Goal: Task Accomplishment & Management: Use online tool/utility

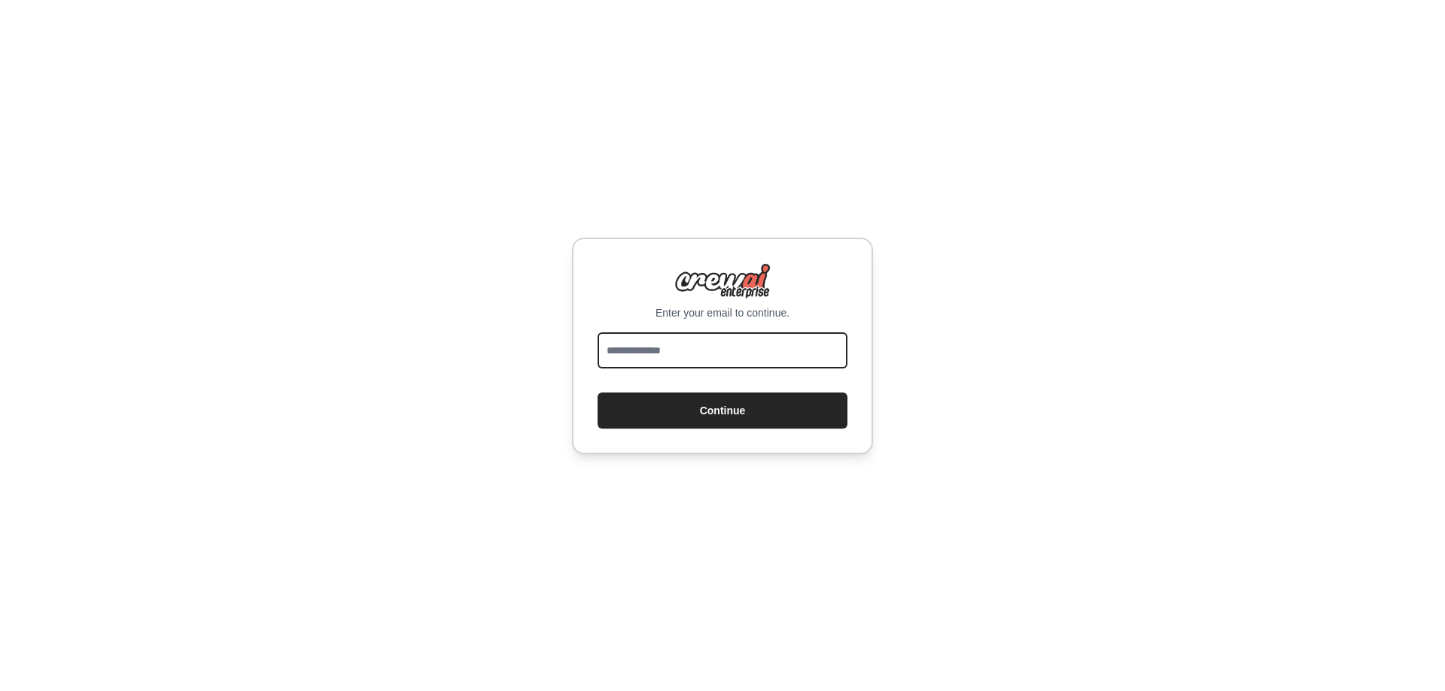
click at [703, 360] on input "email" at bounding box center [722, 351] width 250 height 36
click at [686, 359] on input "email" at bounding box center [722, 351] width 250 height 36
type input "**********"
click at [597, 393] on button "Continue" at bounding box center [722, 411] width 250 height 36
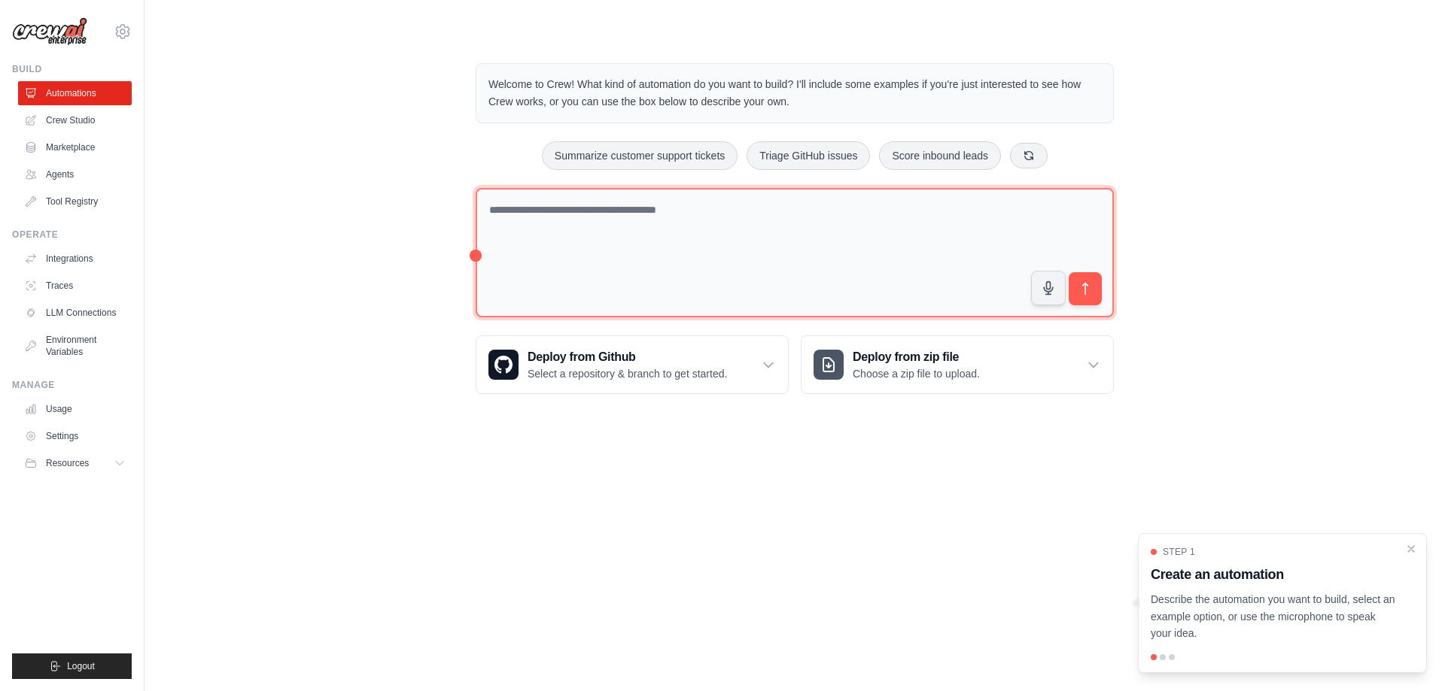
click at [789, 239] on textarea at bounding box center [795, 253] width 638 height 130
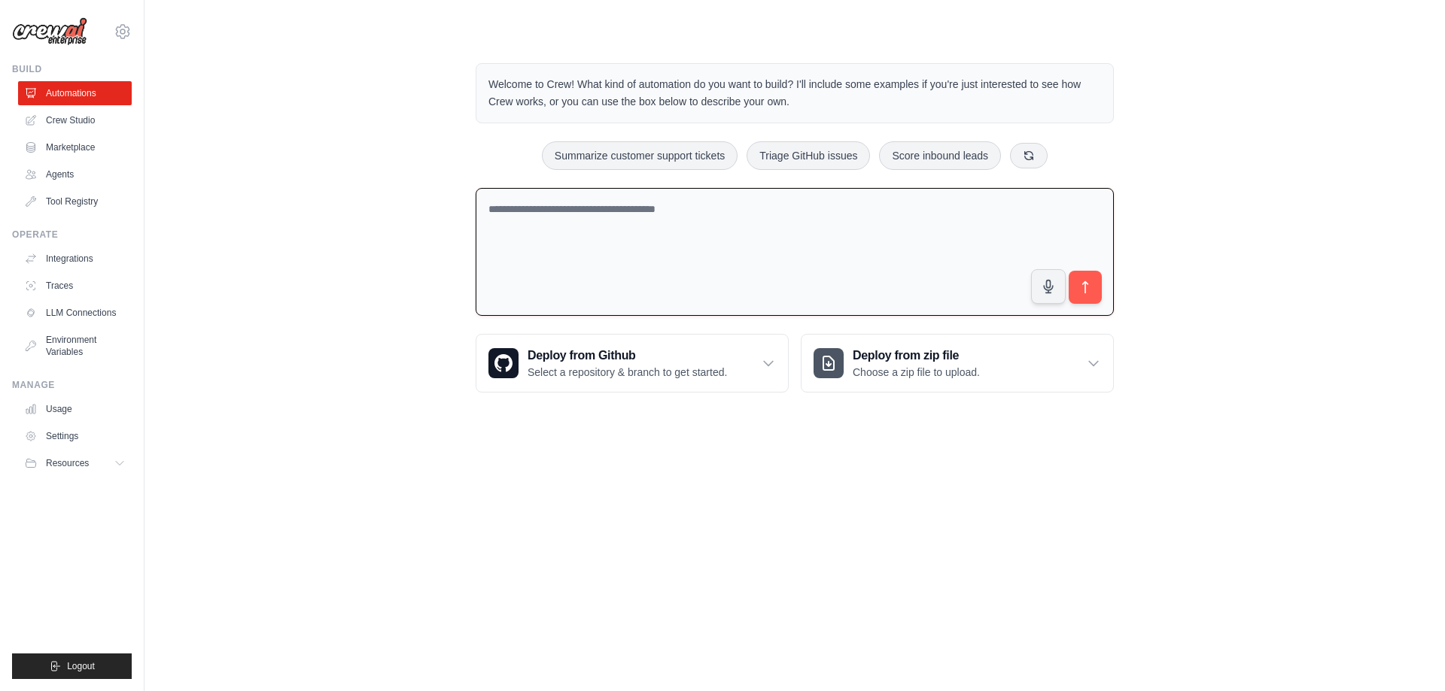
click at [561, 230] on textarea at bounding box center [795, 252] width 638 height 129
paste textarea "**********"
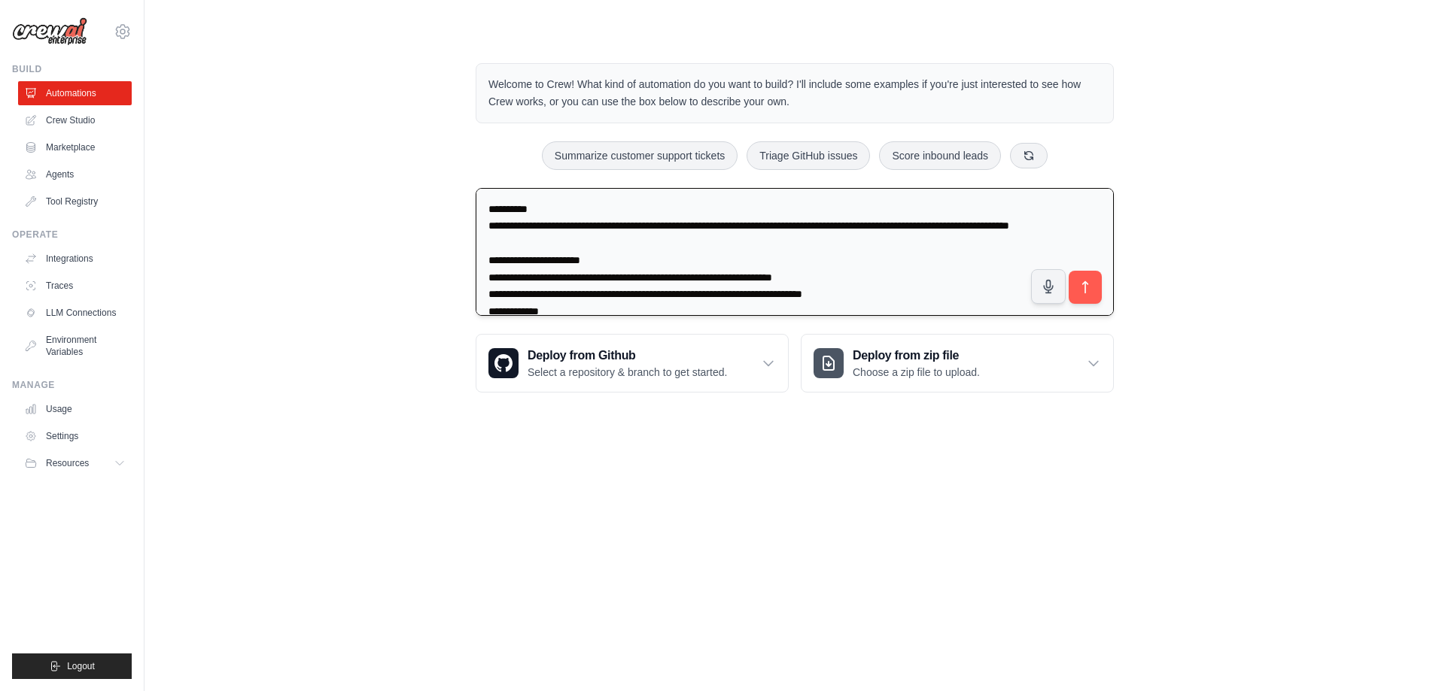
scroll to position [2074, 0]
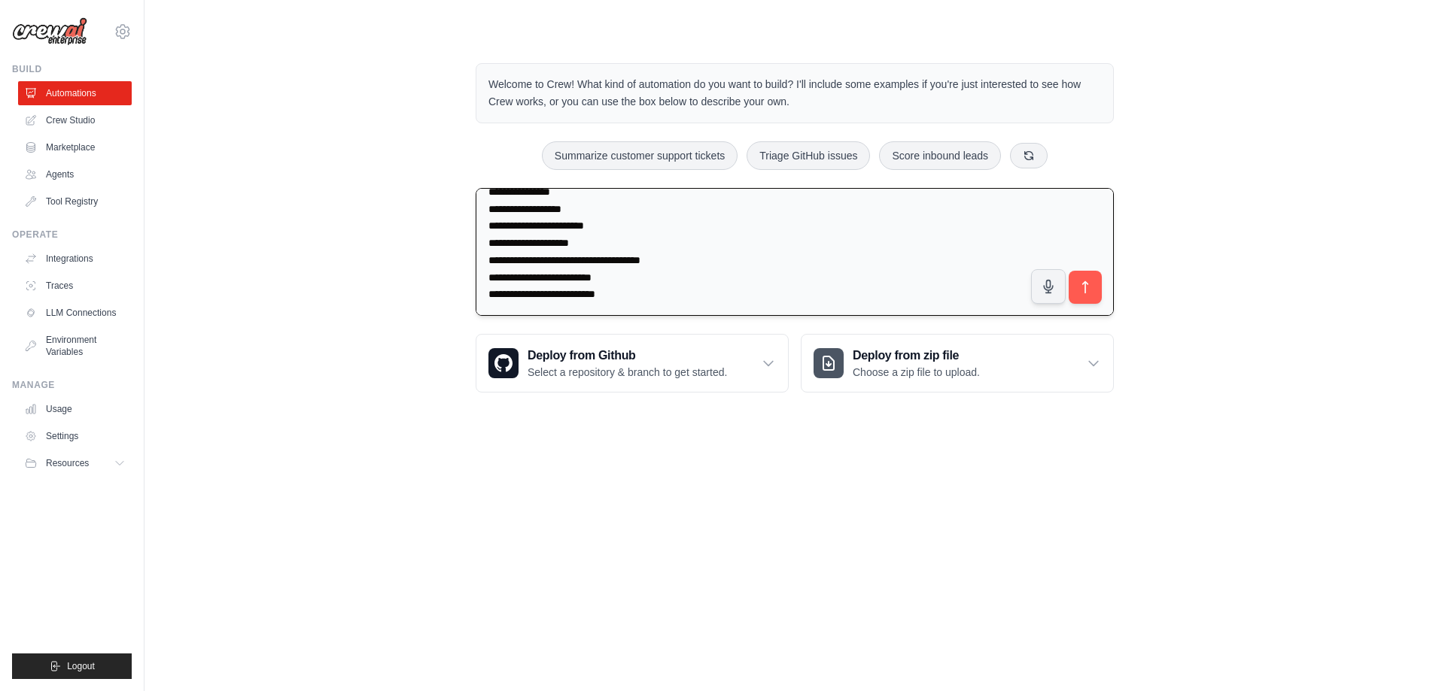
type textarea "**********"
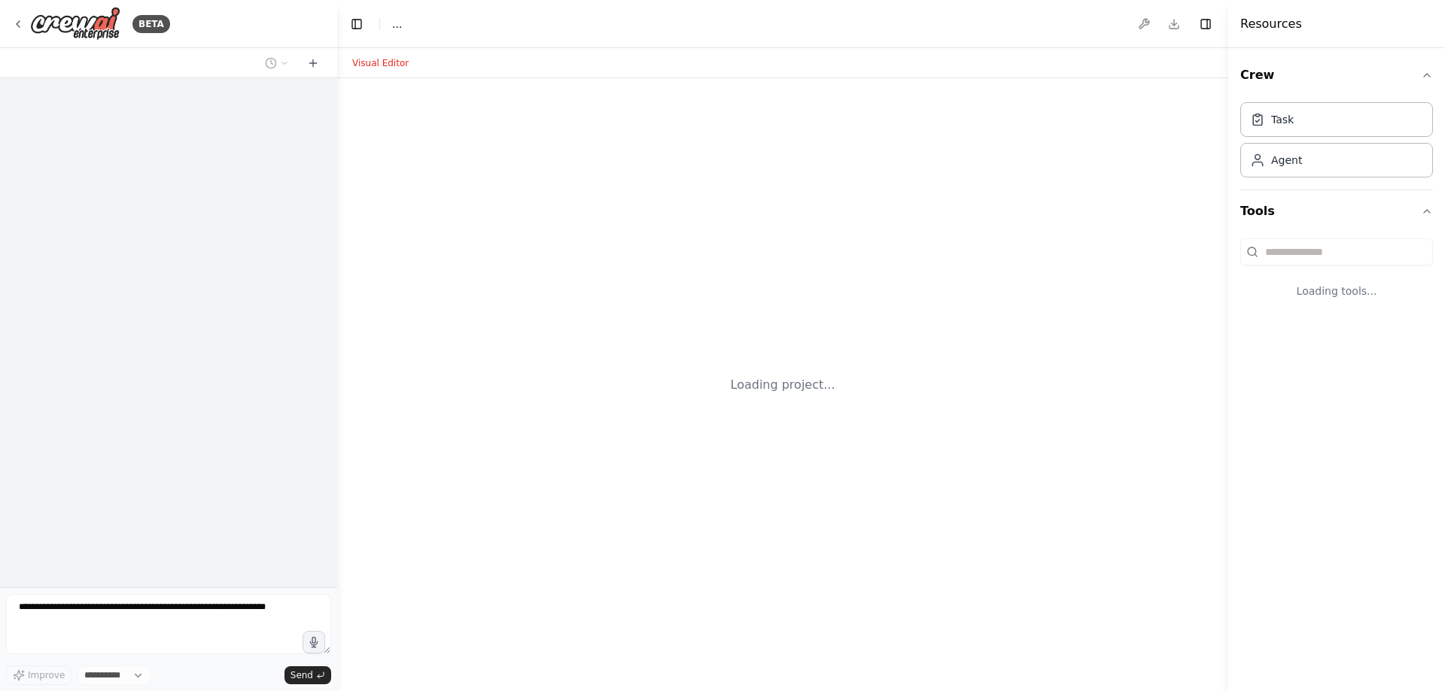
select select "****"
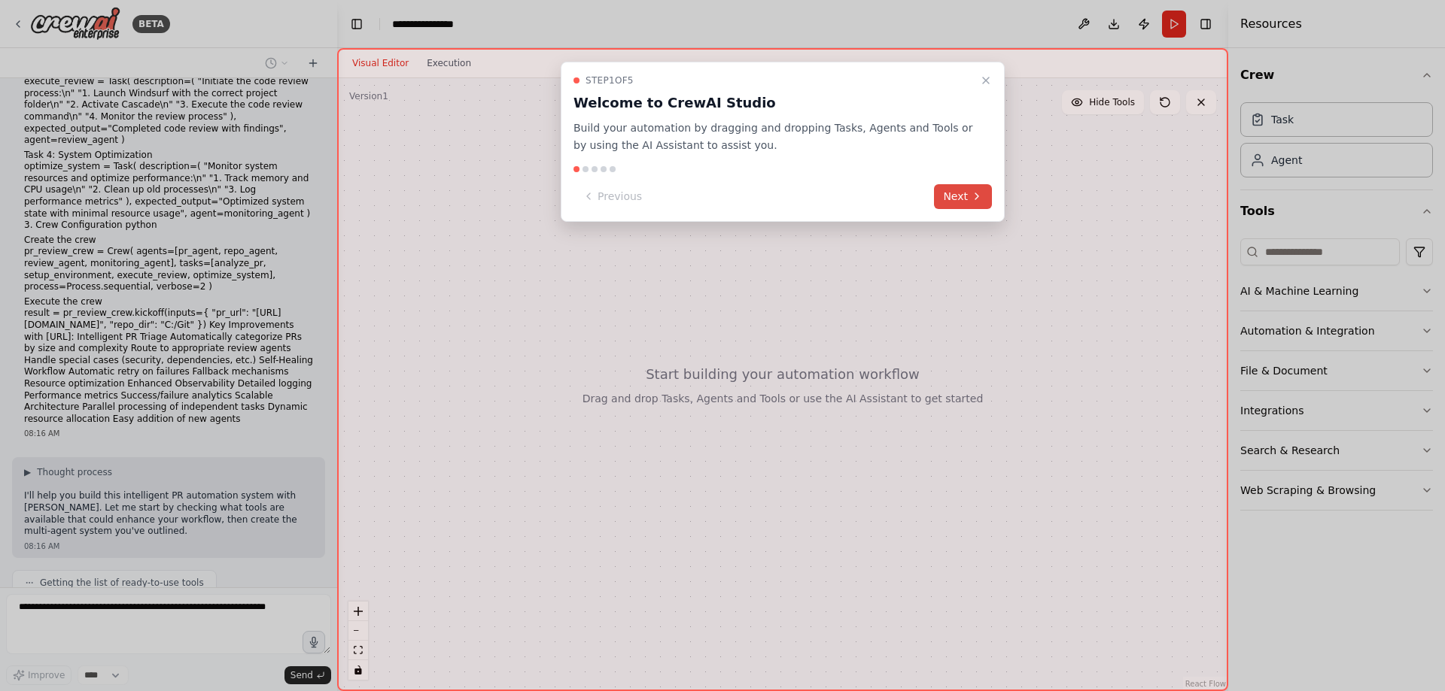
scroll to position [598, 0]
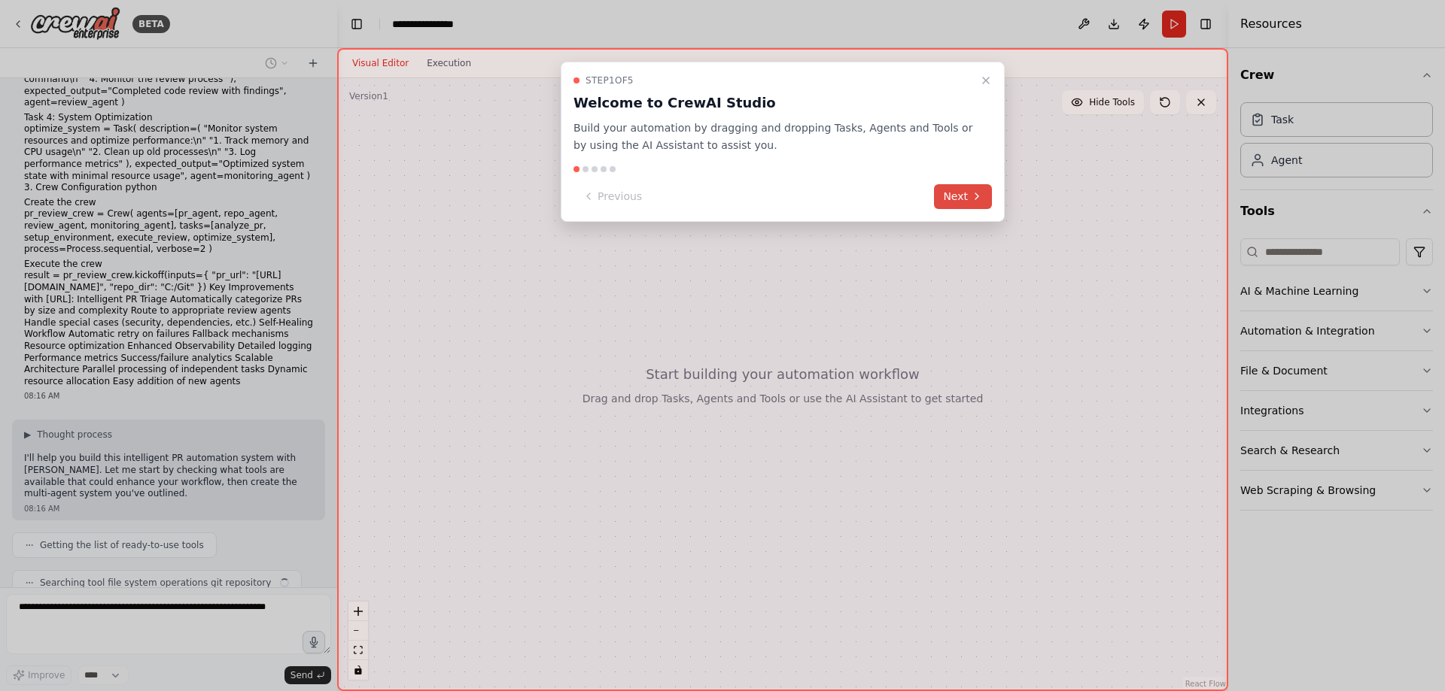
click at [975, 193] on icon at bounding box center [976, 196] width 3 height 6
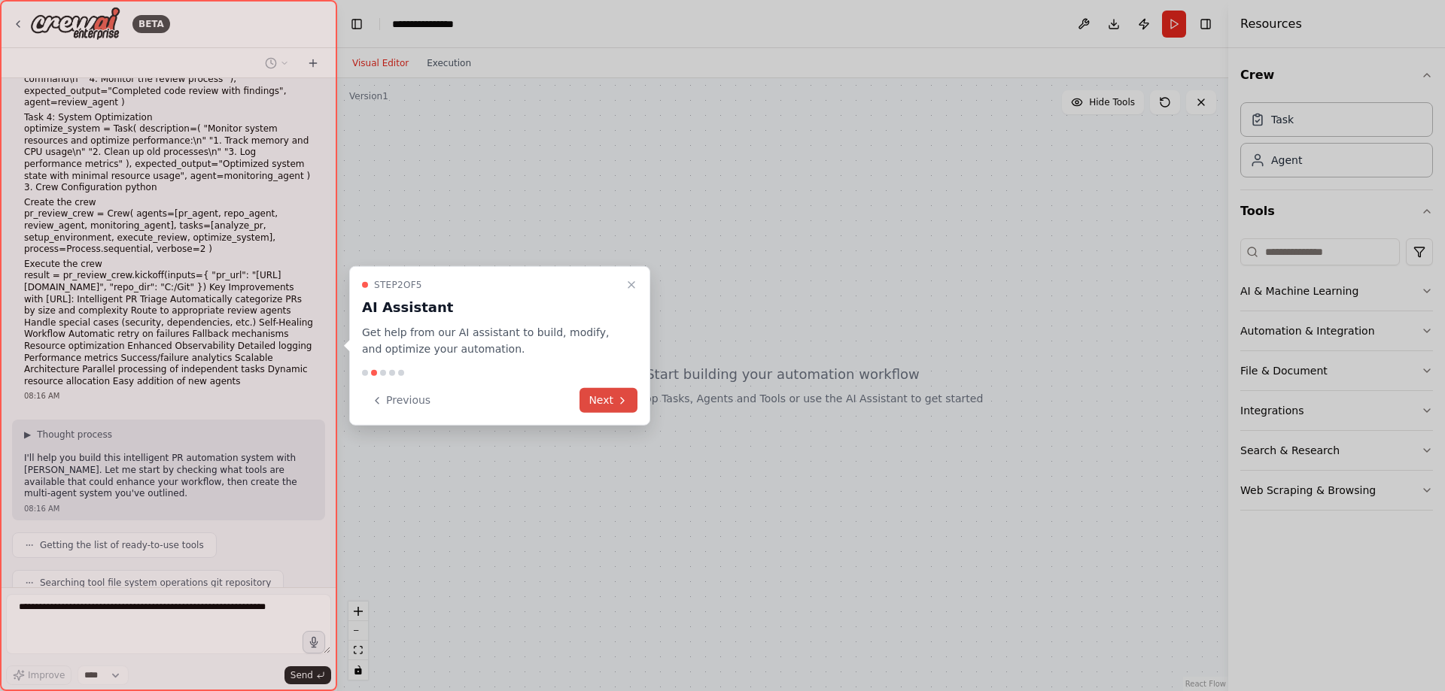
scroll to position [636, 0]
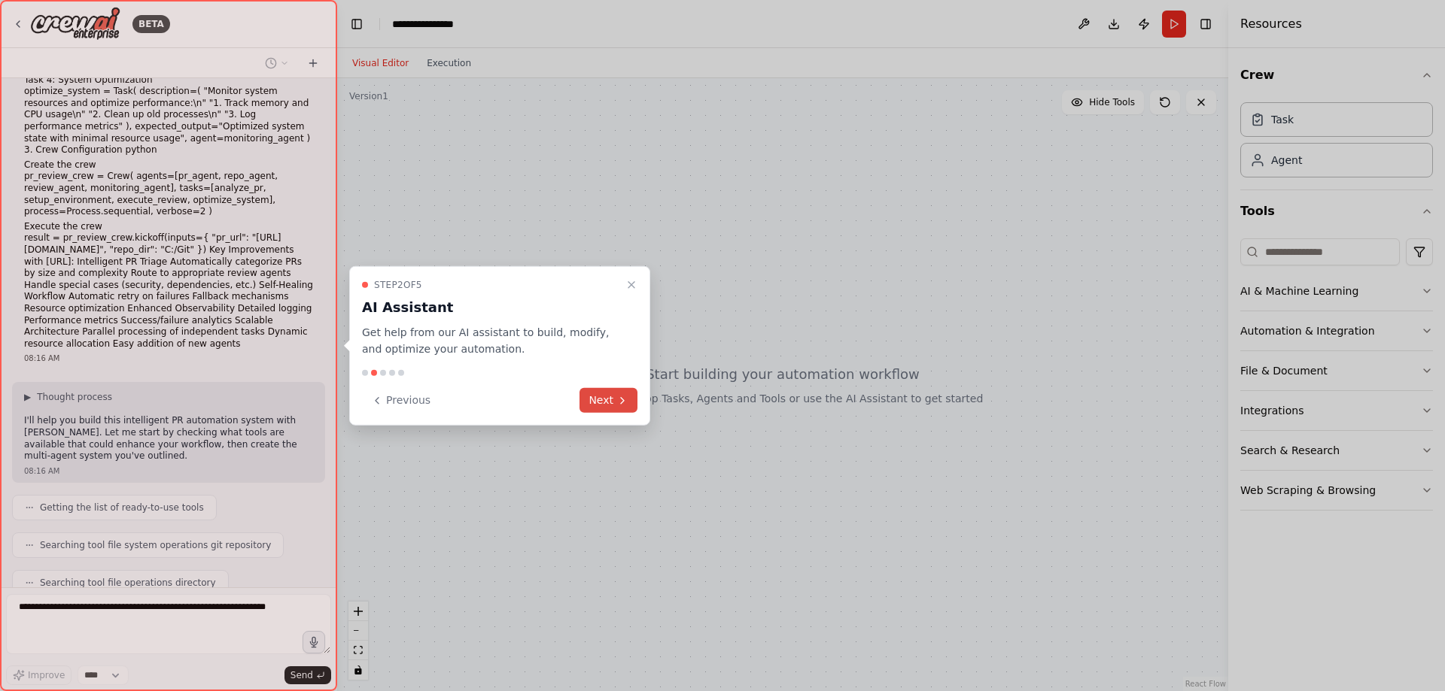
click at [597, 406] on button "Next" at bounding box center [608, 400] width 58 height 25
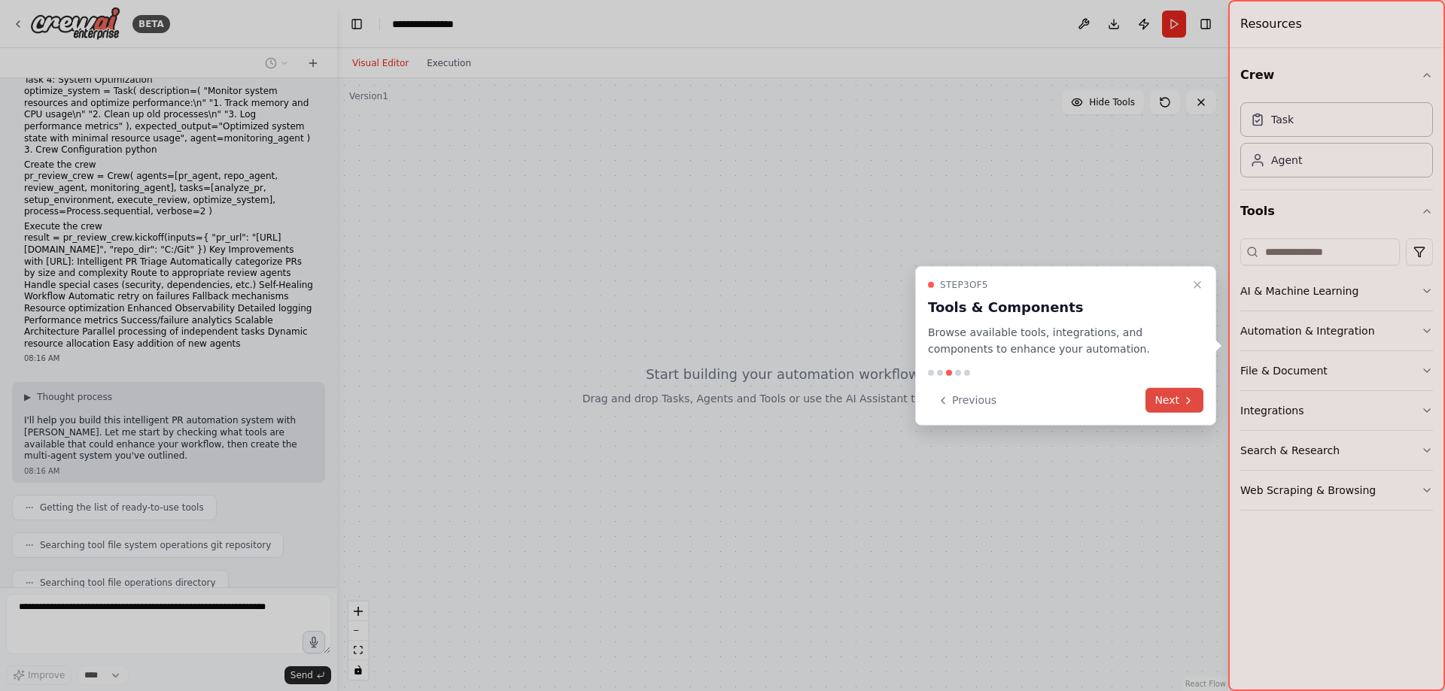
scroll to position [673, 0]
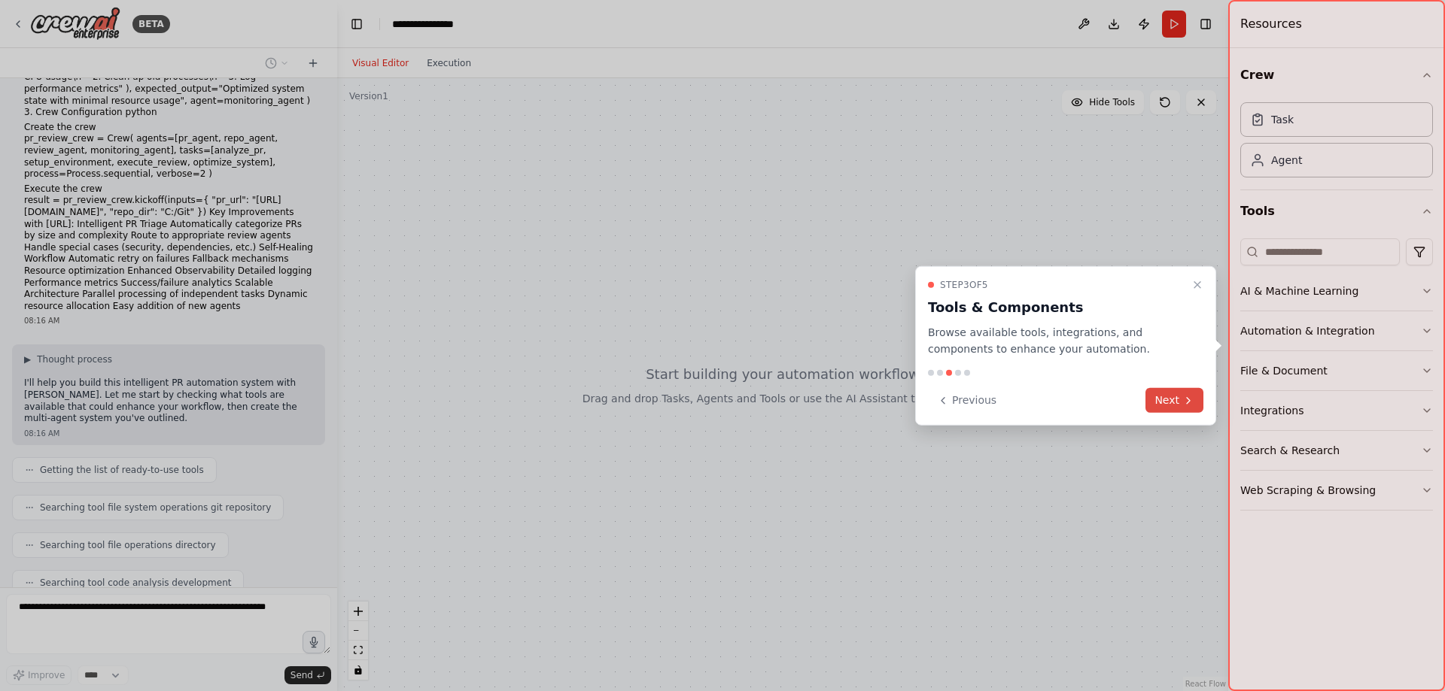
click at [1177, 400] on button "Next" at bounding box center [1174, 400] width 58 height 25
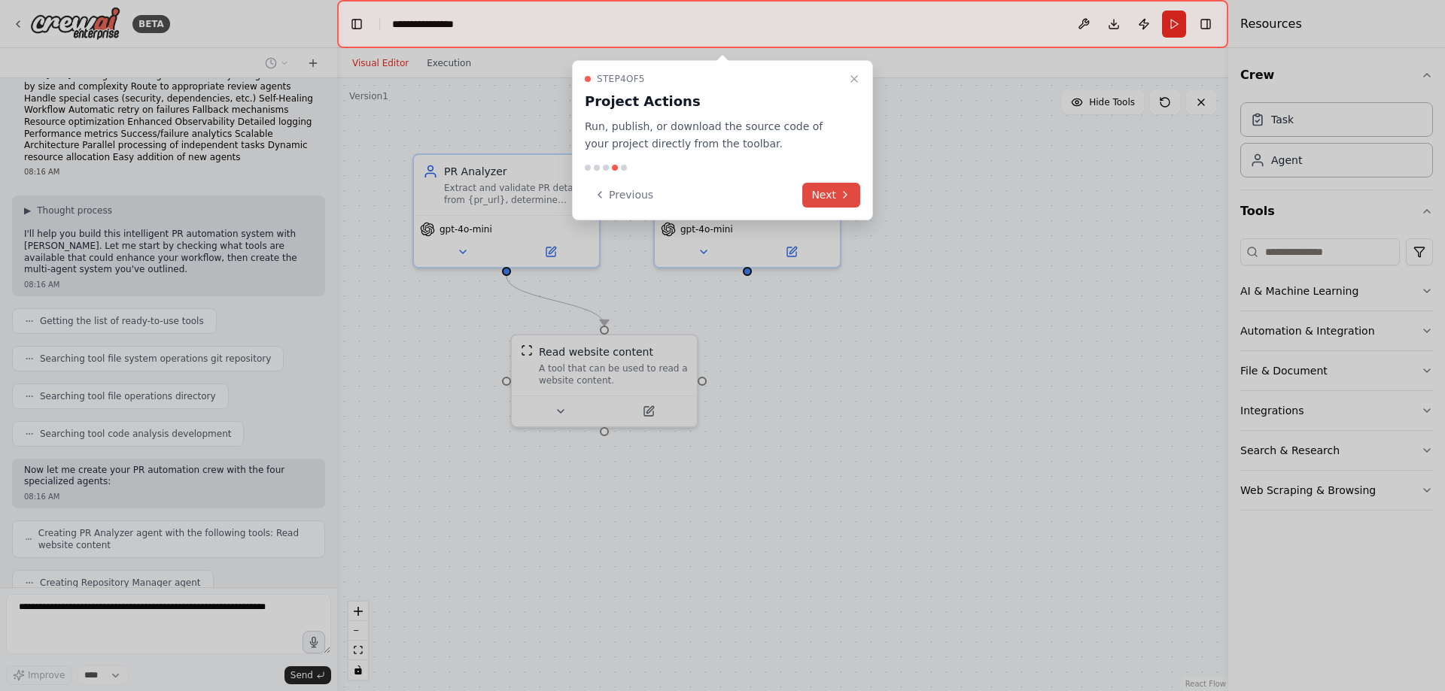
scroll to position [860, 0]
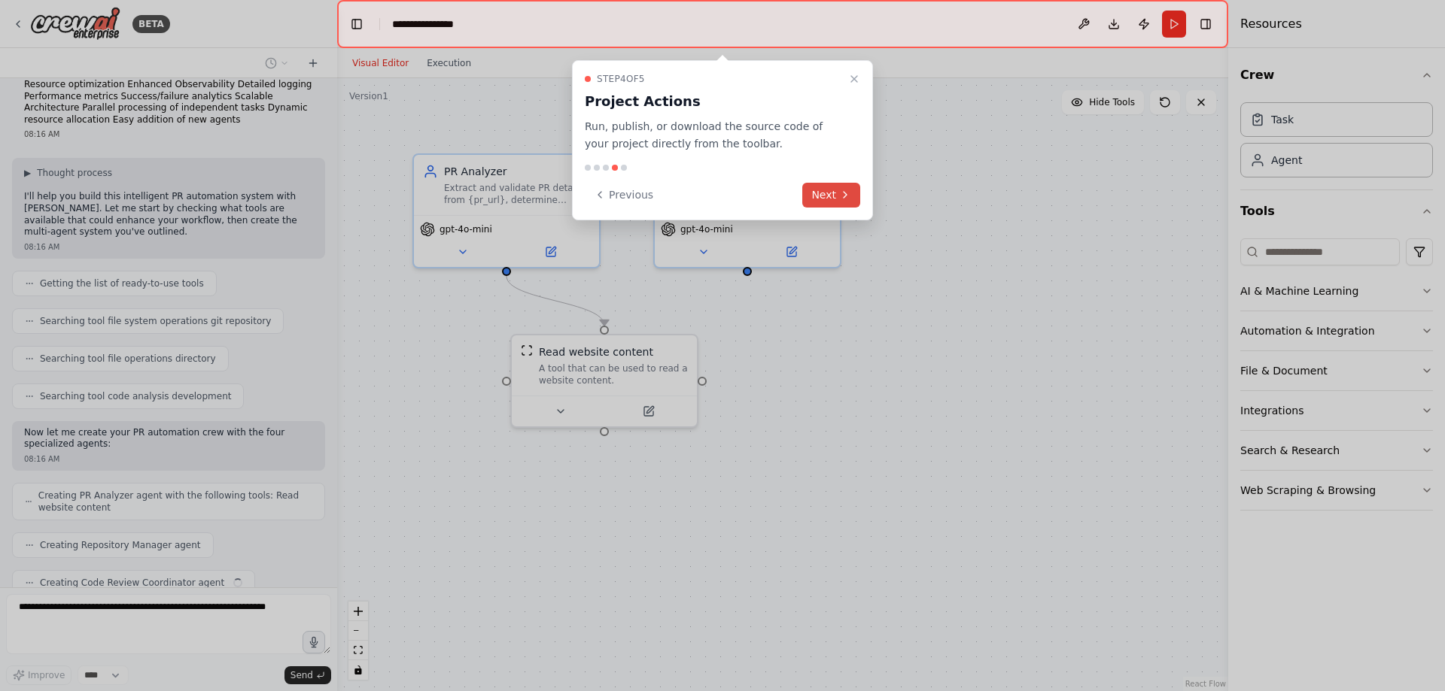
click at [825, 196] on button "Next" at bounding box center [831, 195] width 58 height 25
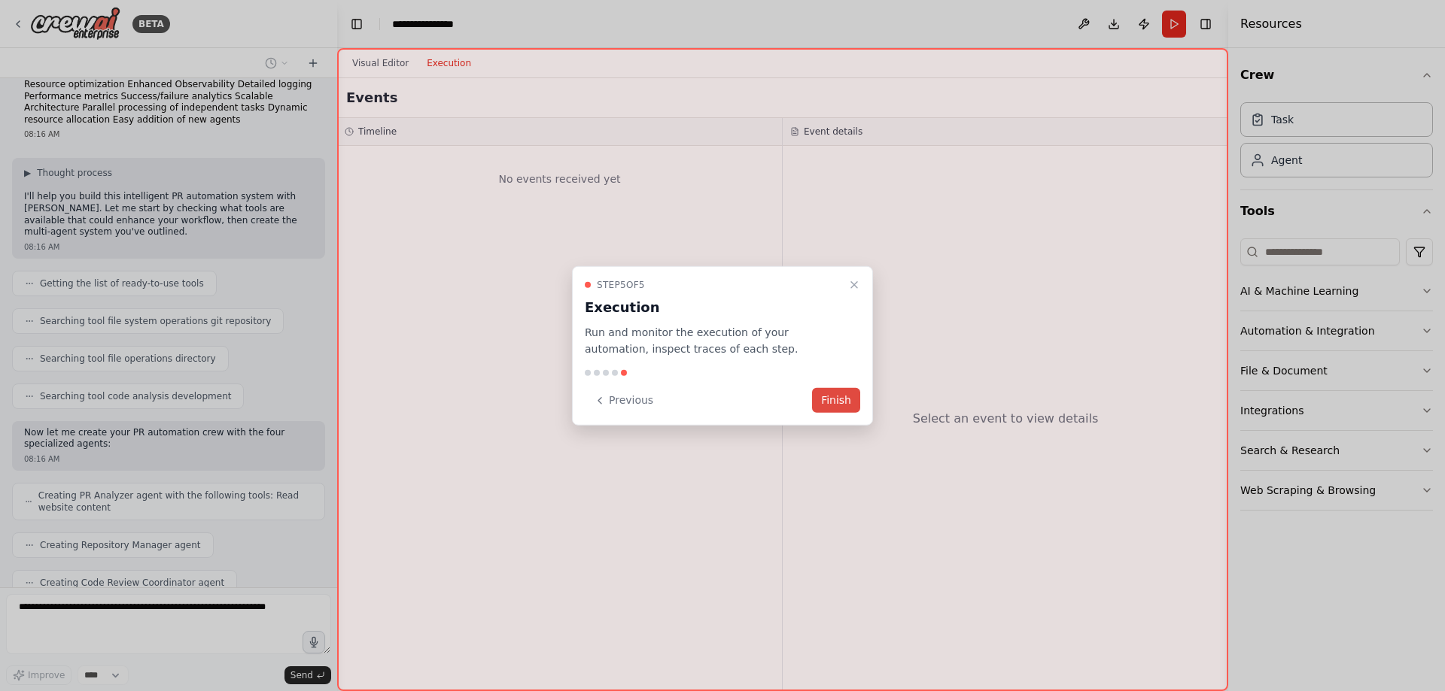
scroll to position [898, 0]
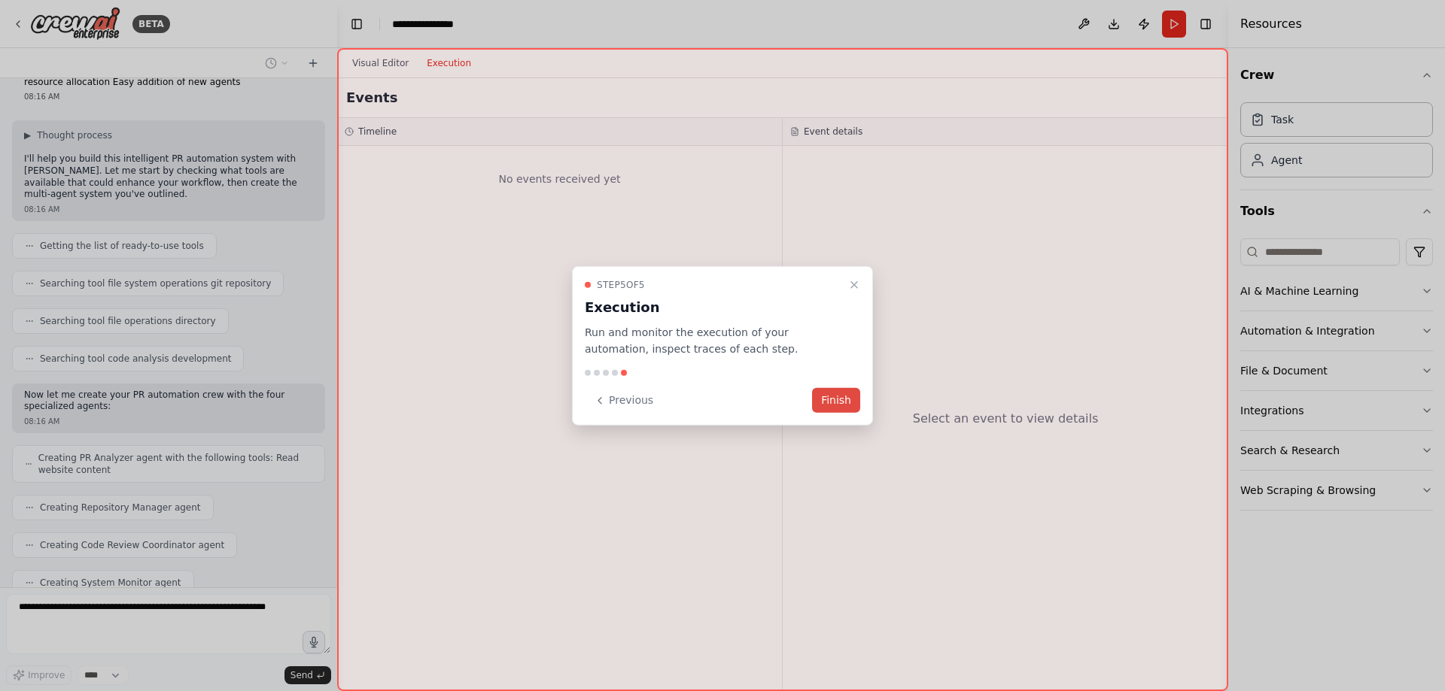
click at [837, 400] on button "Finish" at bounding box center [836, 400] width 48 height 25
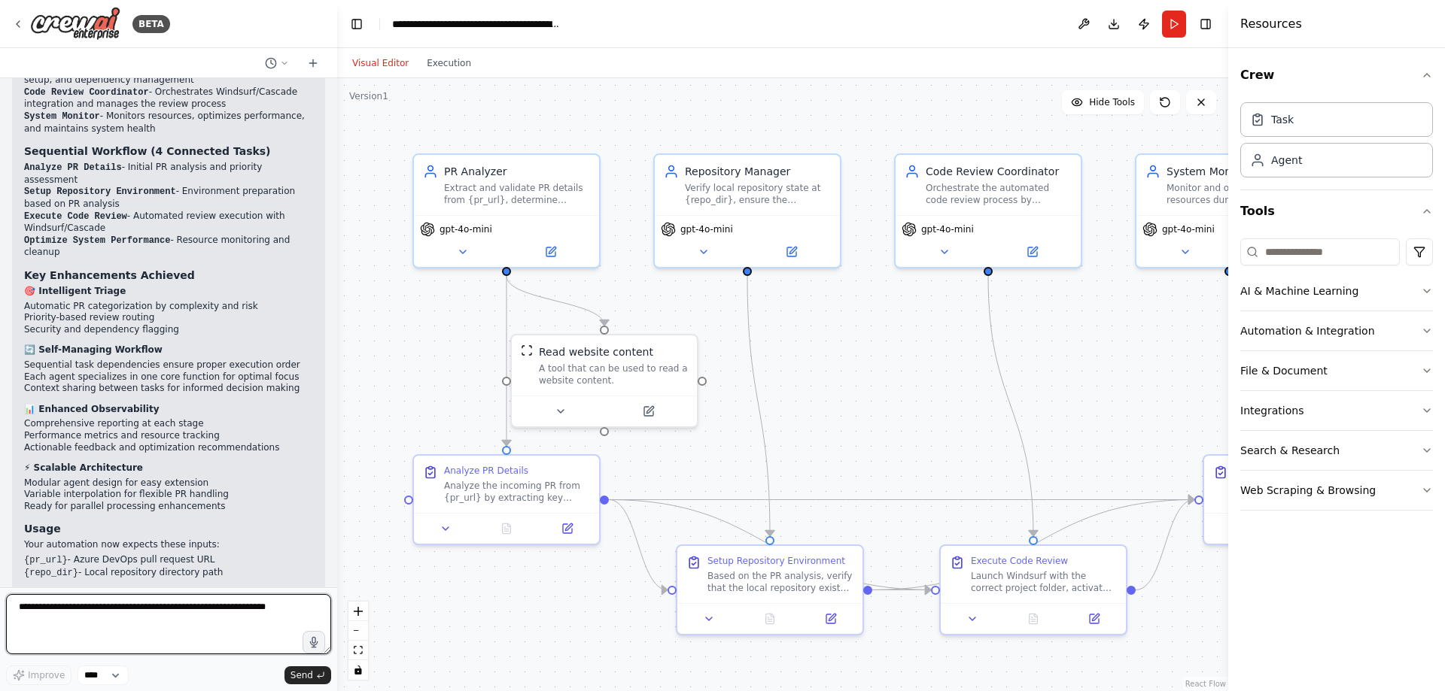
scroll to position [1901, 0]
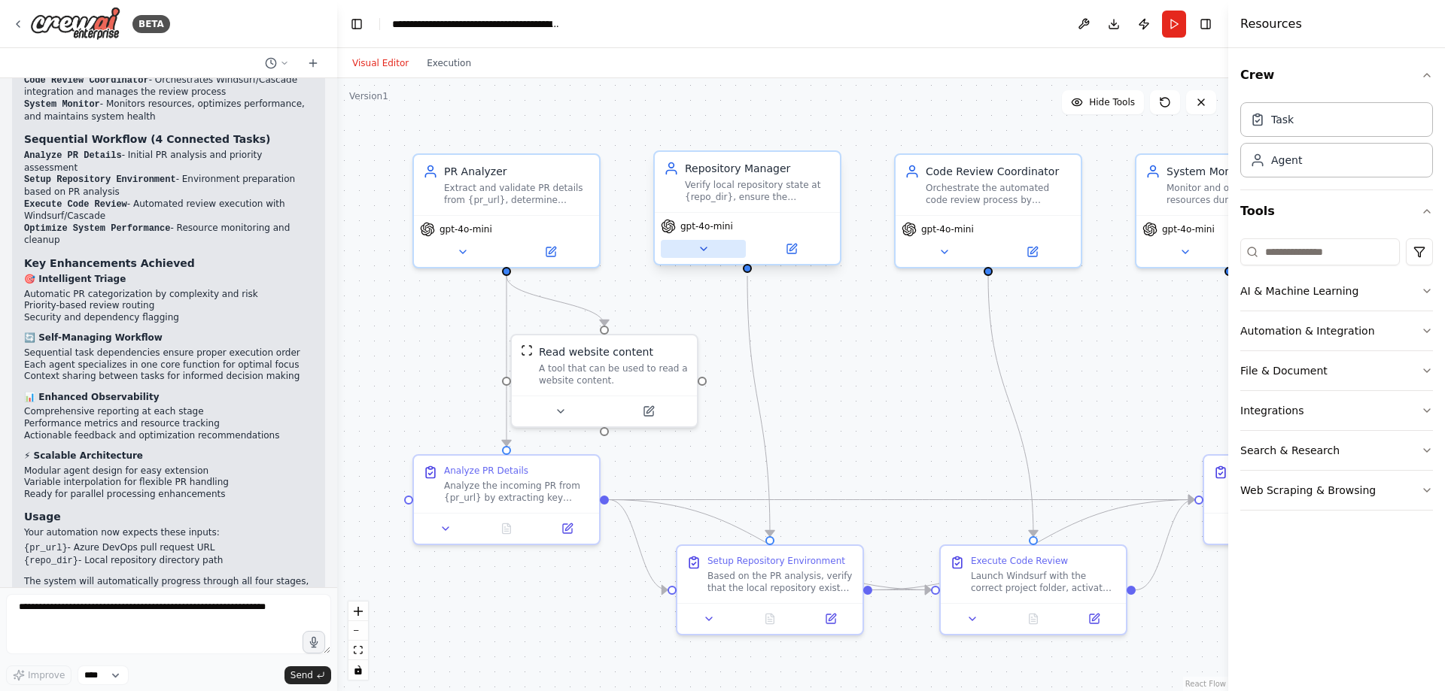
click at [706, 249] on icon at bounding box center [703, 249] width 12 height 12
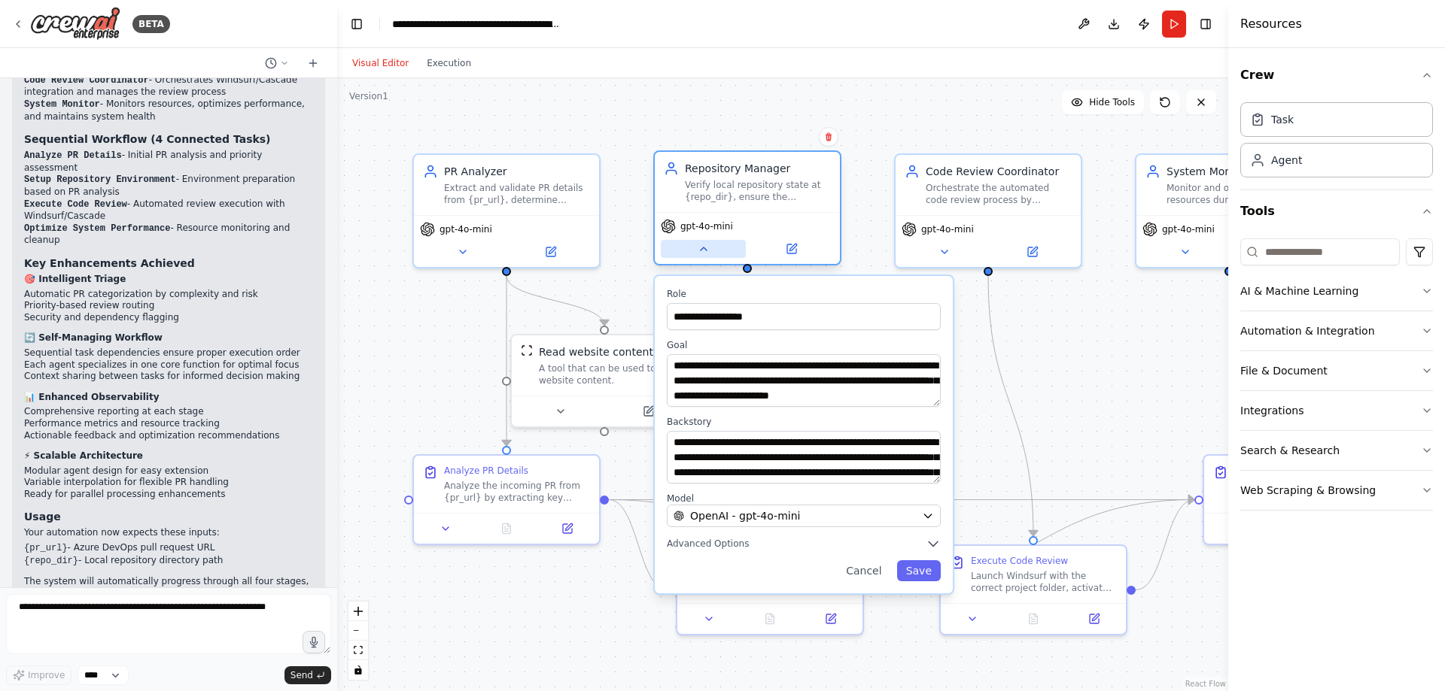
click at [706, 249] on icon at bounding box center [703, 249] width 12 height 12
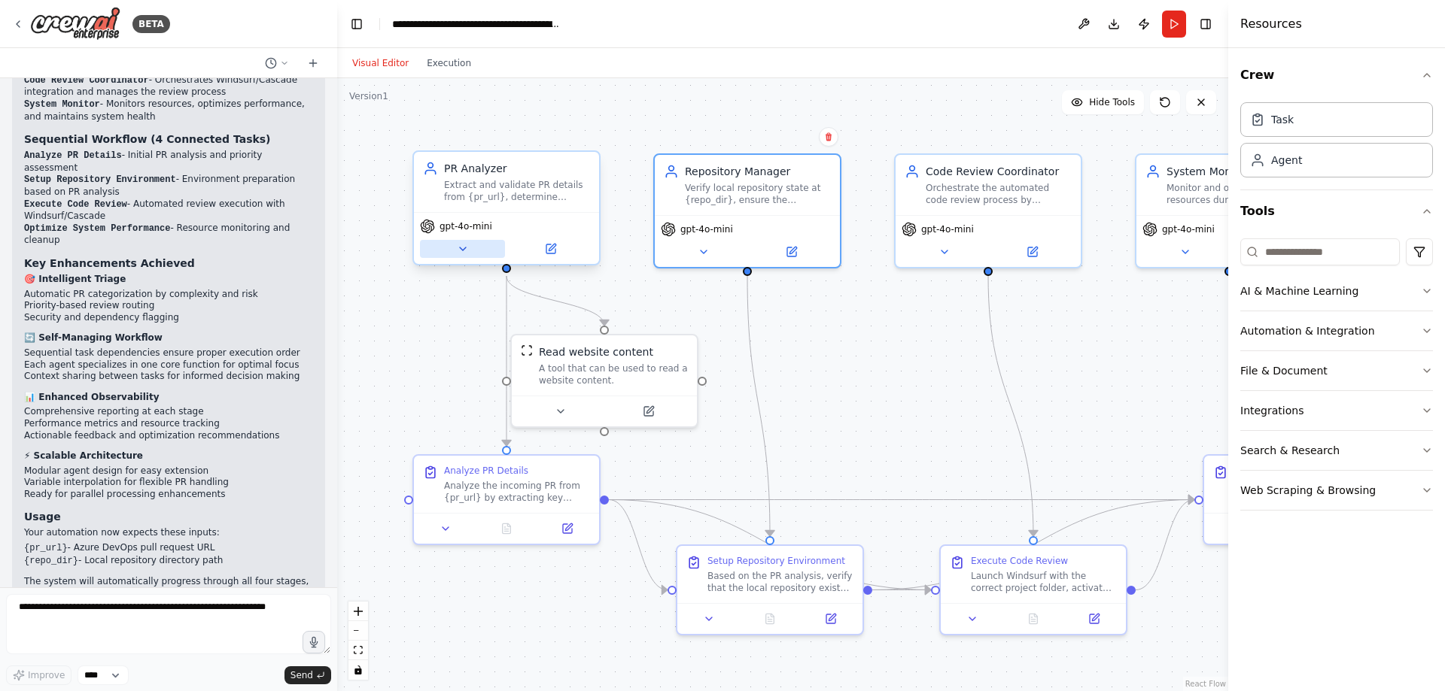
click at [473, 248] on button at bounding box center [462, 249] width 85 height 18
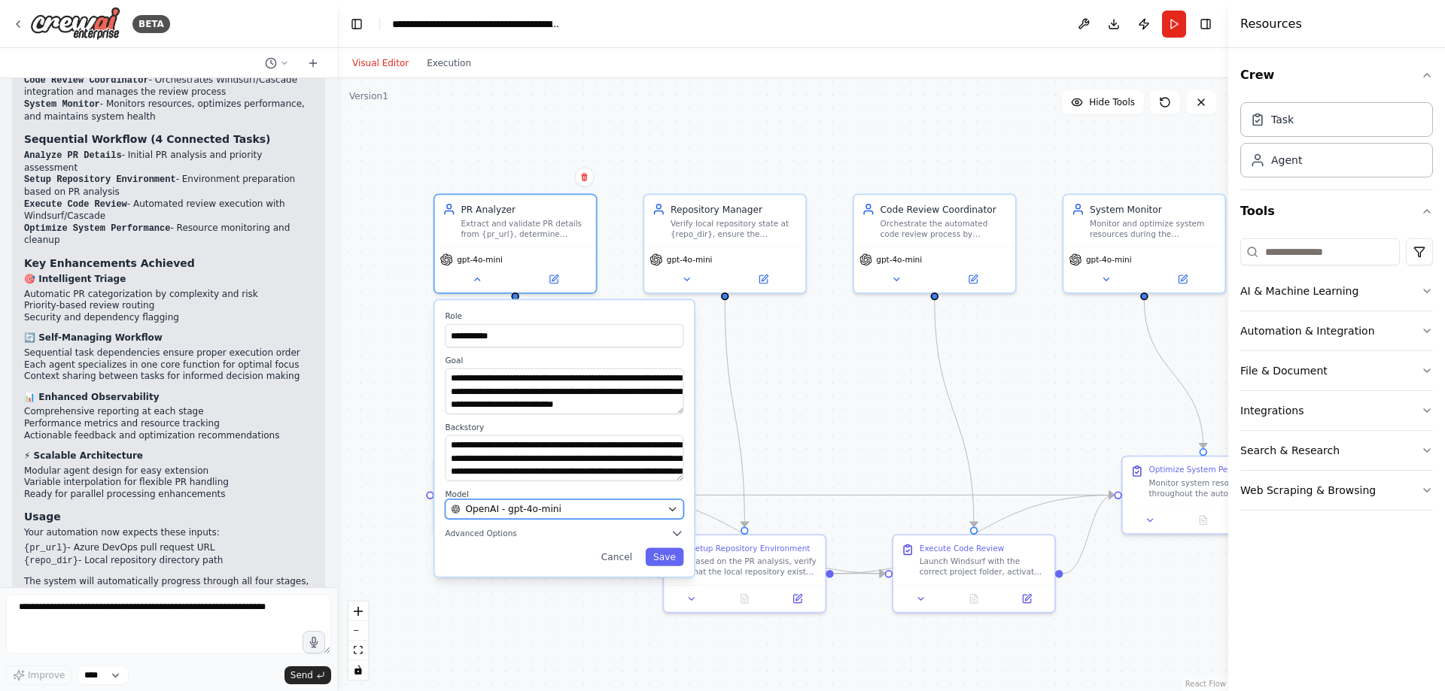
click at [540, 514] on span "OpenAI - gpt-4o-mini" at bounding box center [513, 509] width 96 height 13
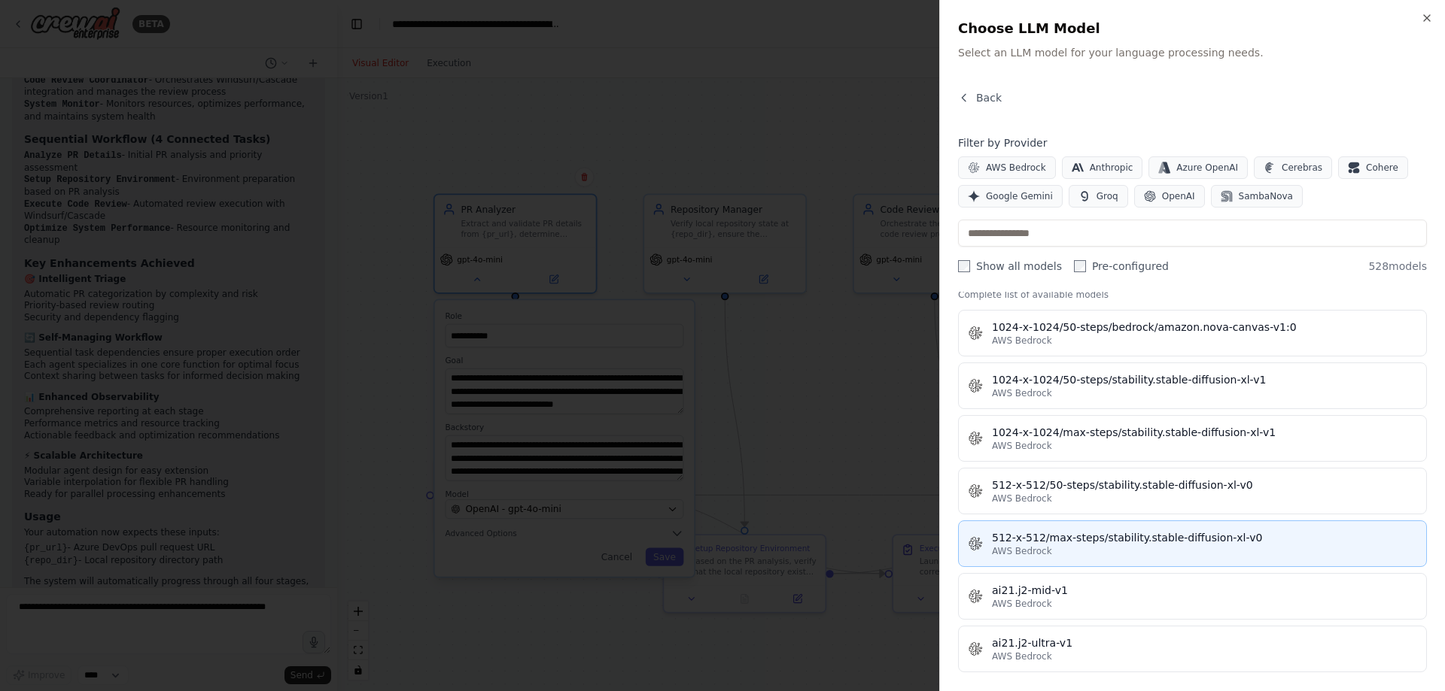
scroll to position [451, 0]
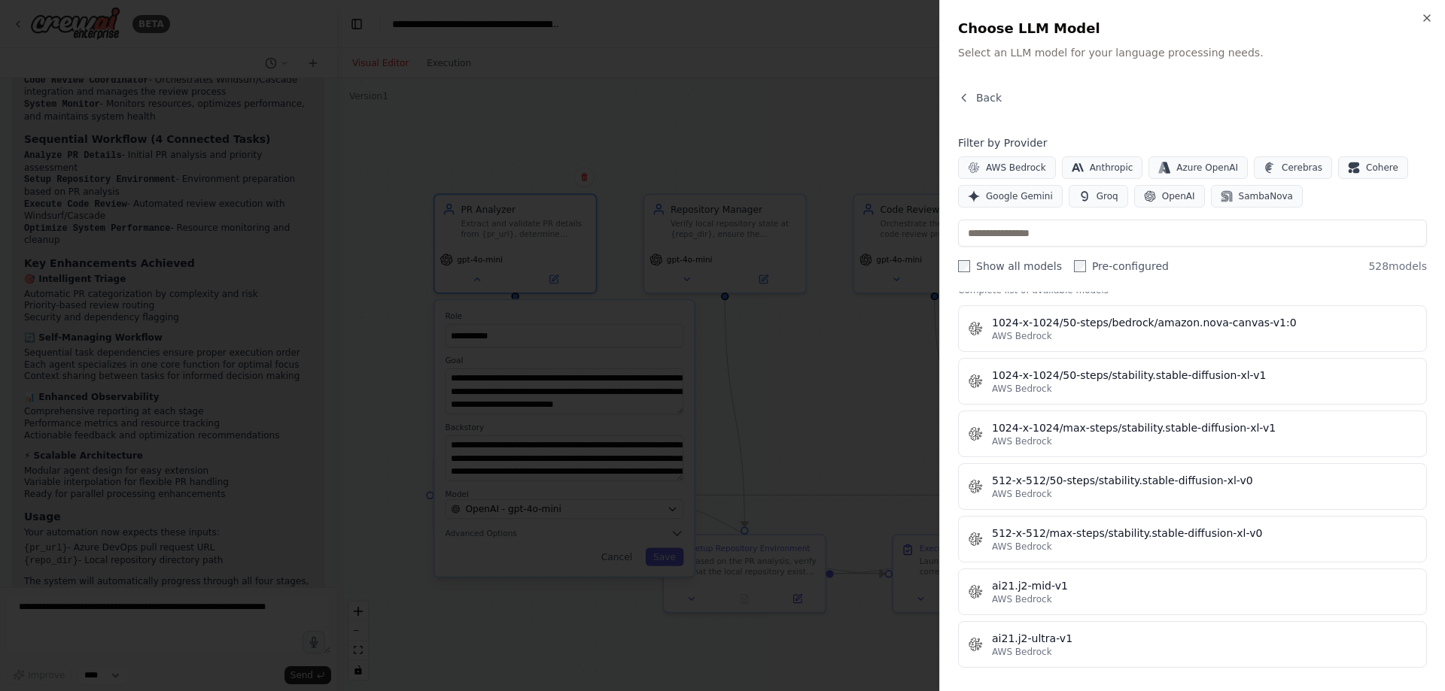
click at [829, 640] on div at bounding box center [722, 345] width 1445 height 691
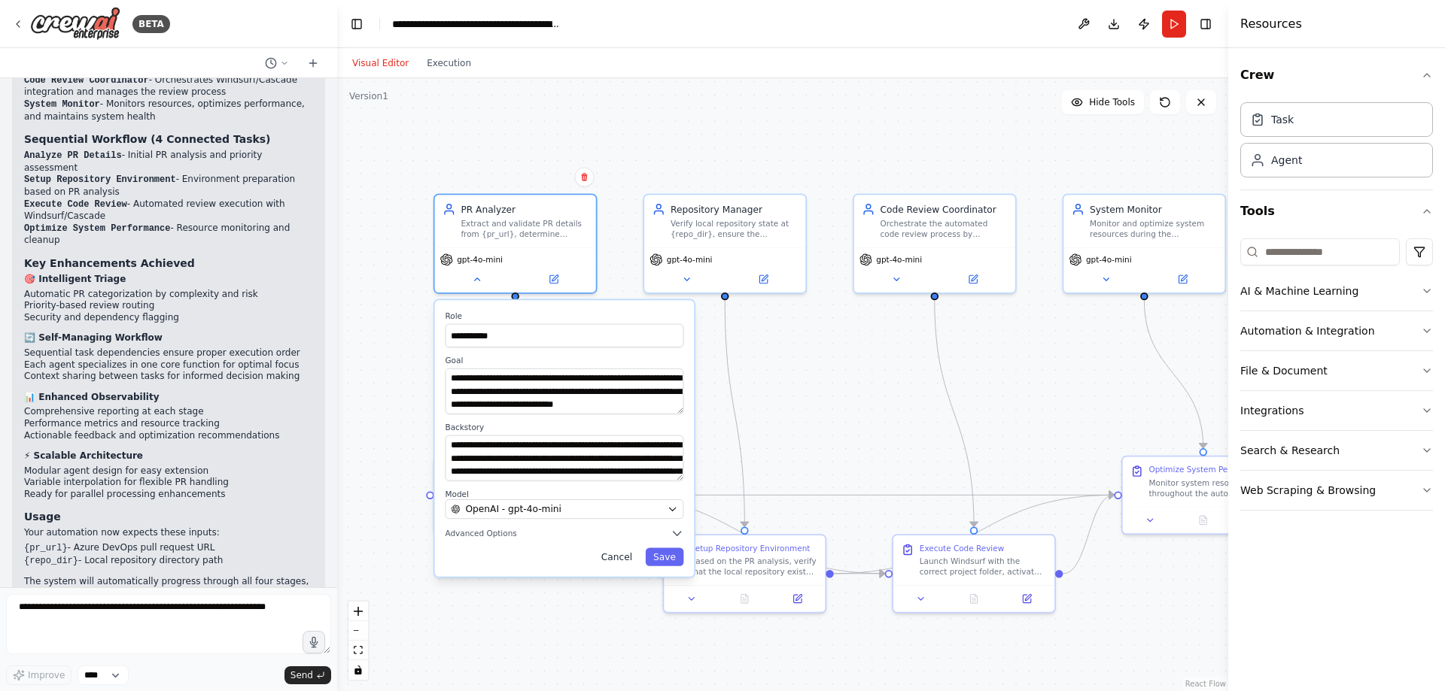
click at [624, 564] on button "Cancel" at bounding box center [616, 557] width 47 height 18
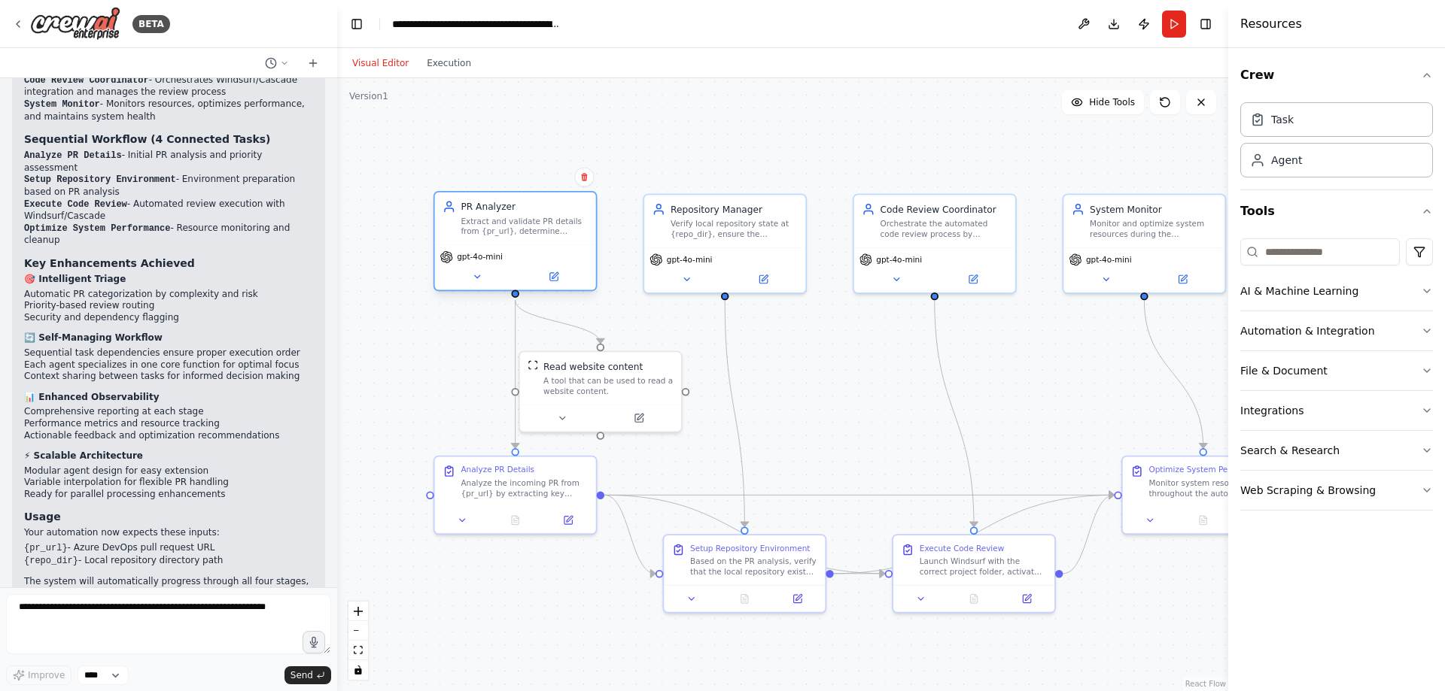
click at [479, 286] on div "gpt-4o-mini" at bounding box center [515, 267] width 161 height 45
click at [474, 280] on icon at bounding box center [477, 277] width 11 height 11
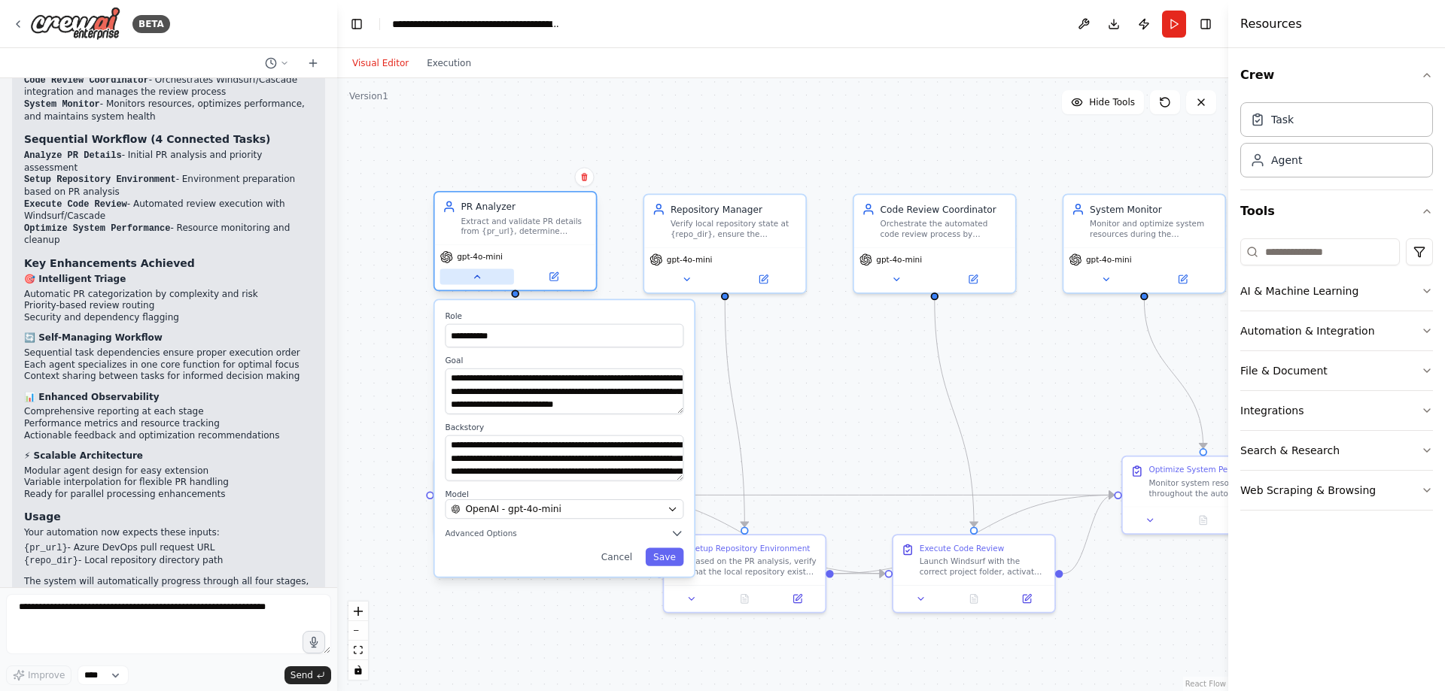
click at [474, 280] on icon at bounding box center [477, 277] width 11 height 11
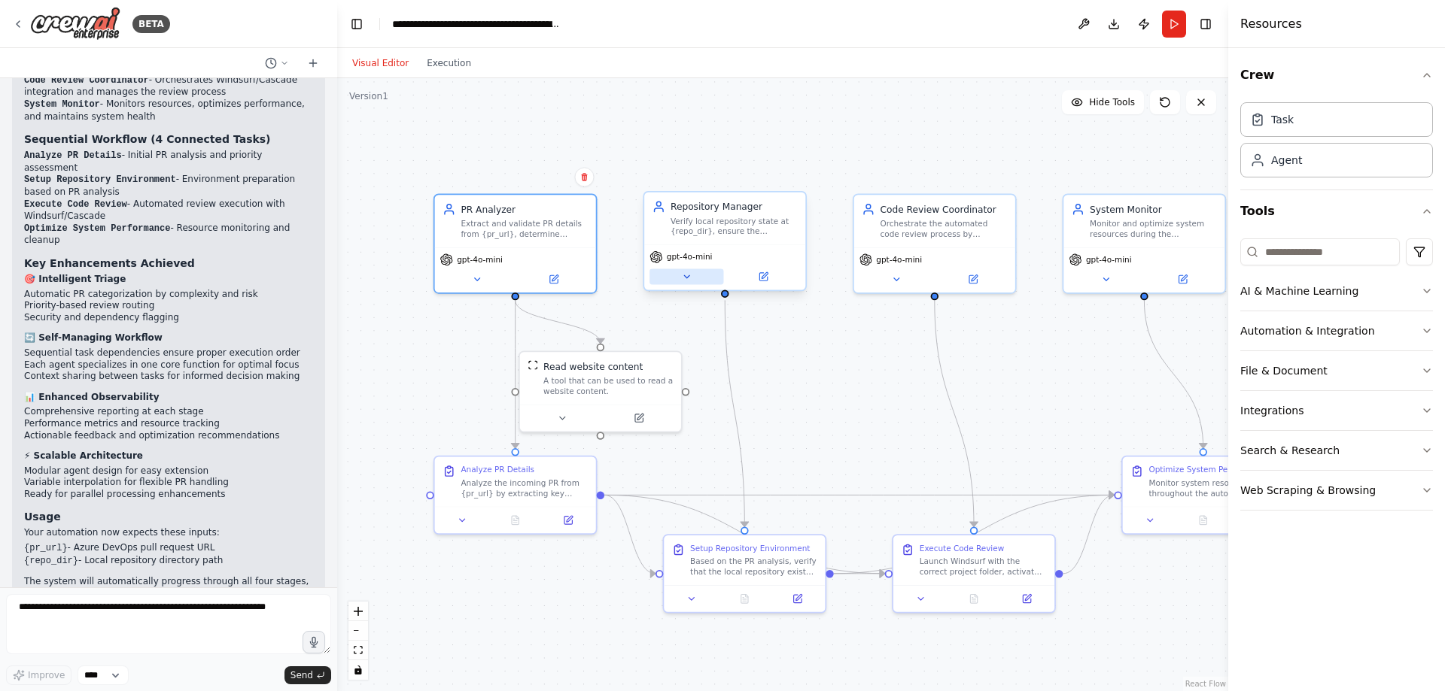
click at [686, 283] on button at bounding box center [686, 277] width 74 height 16
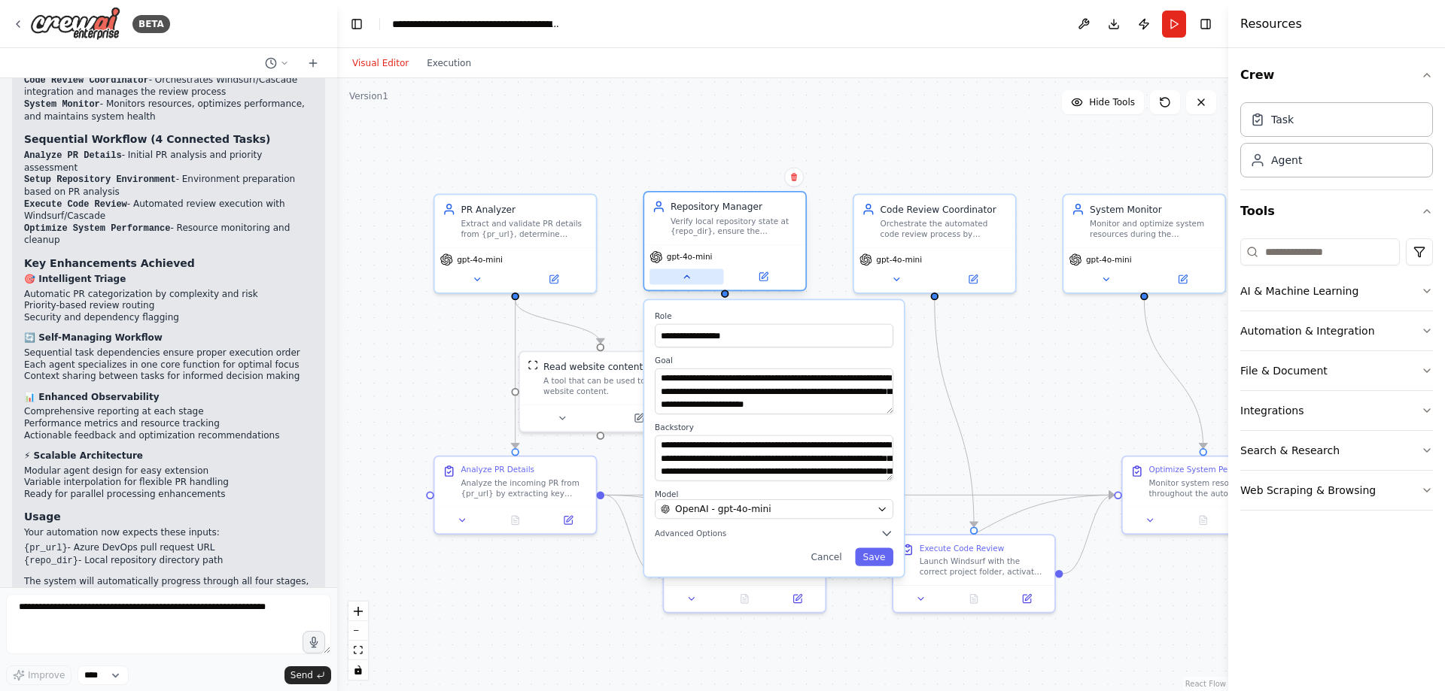
click at [686, 283] on button at bounding box center [686, 277] width 74 height 16
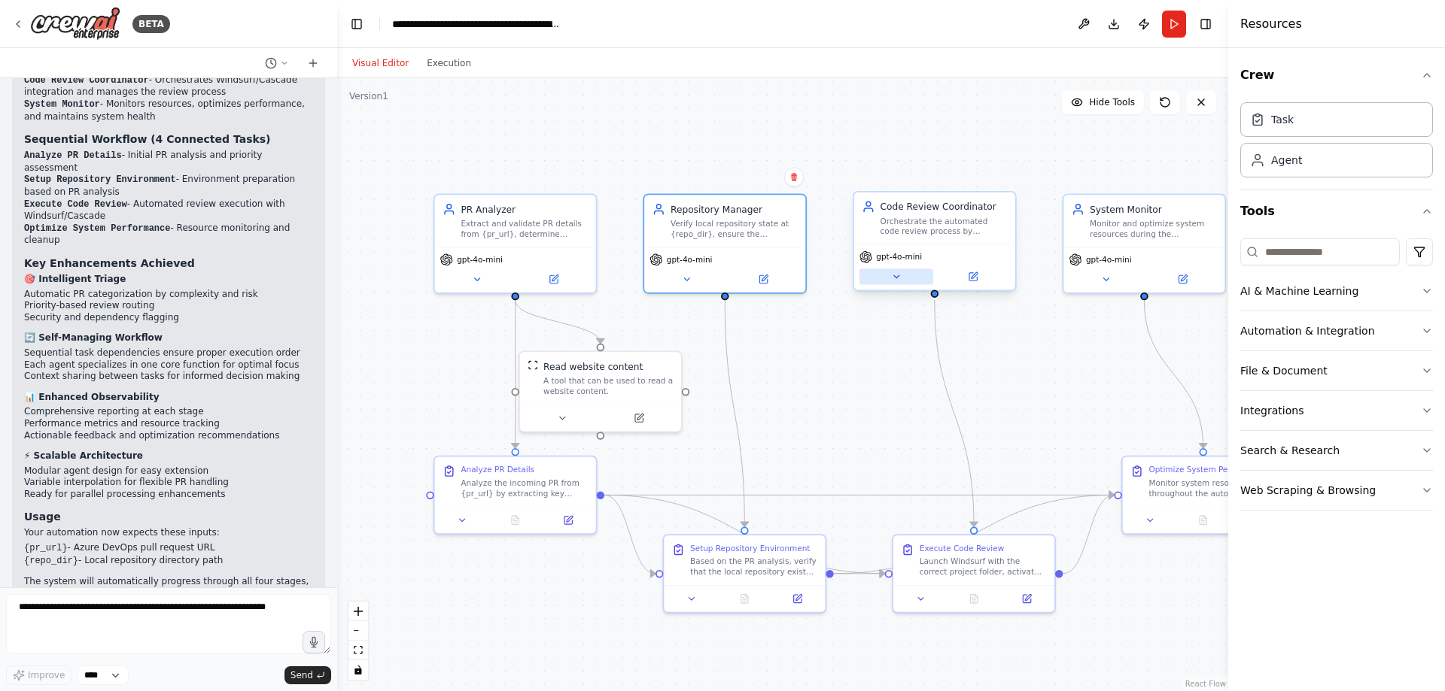
click at [891, 280] on icon at bounding box center [896, 277] width 11 height 11
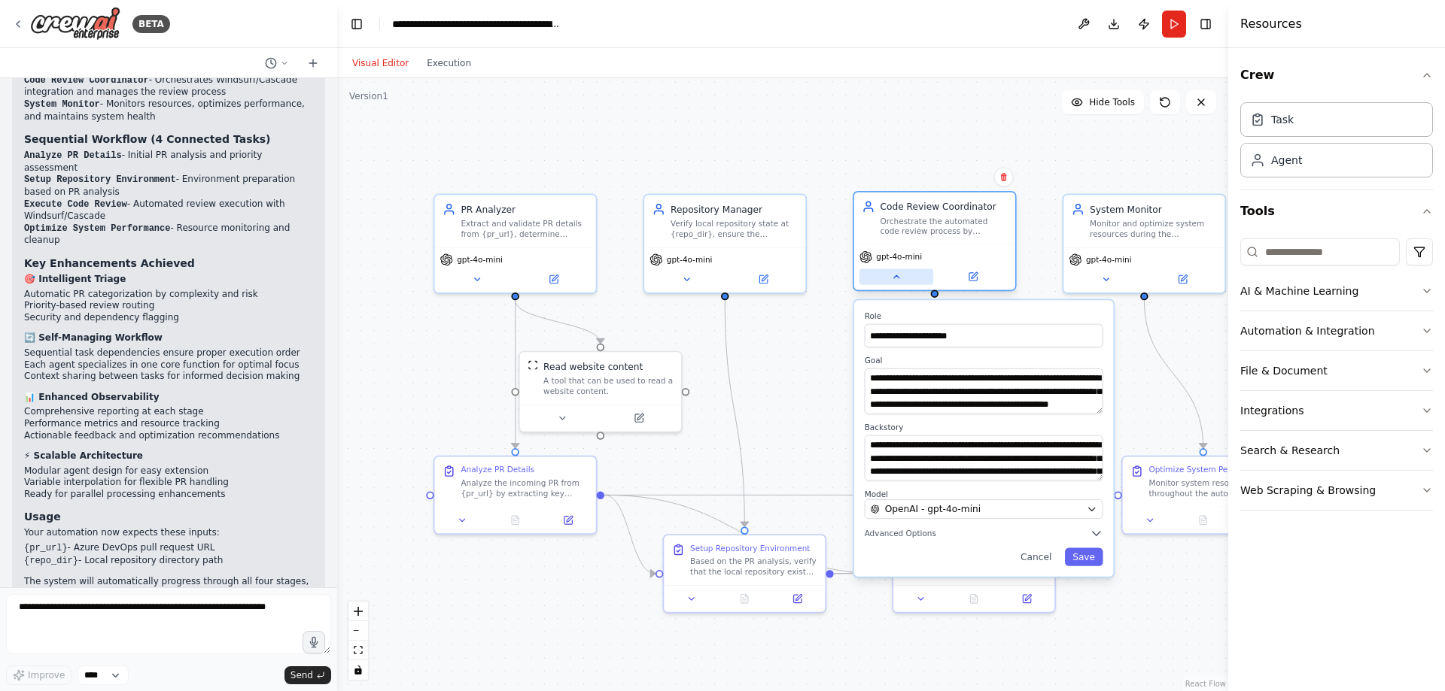
click at [890, 280] on button at bounding box center [896, 277] width 74 height 16
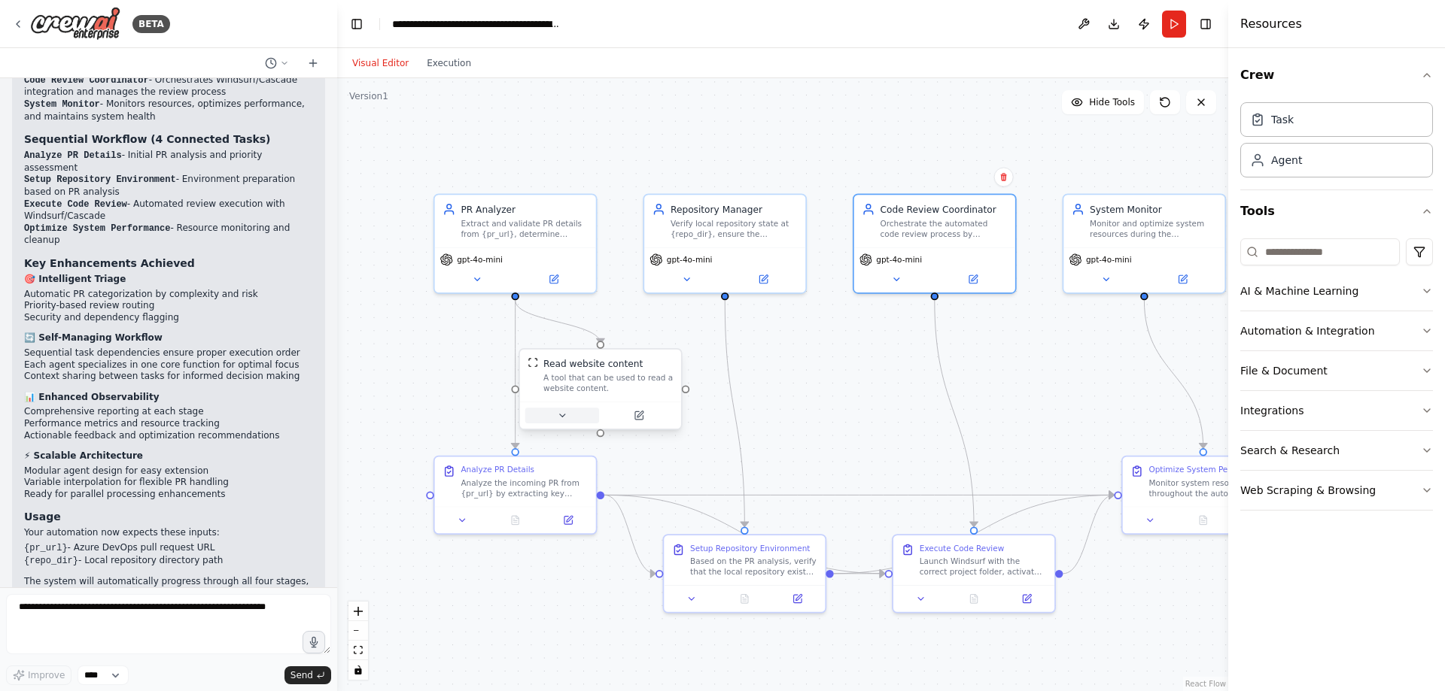
click at [570, 422] on button at bounding box center [562, 416] width 74 height 16
click at [463, 518] on icon at bounding box center [462, 518] width 5 height 2
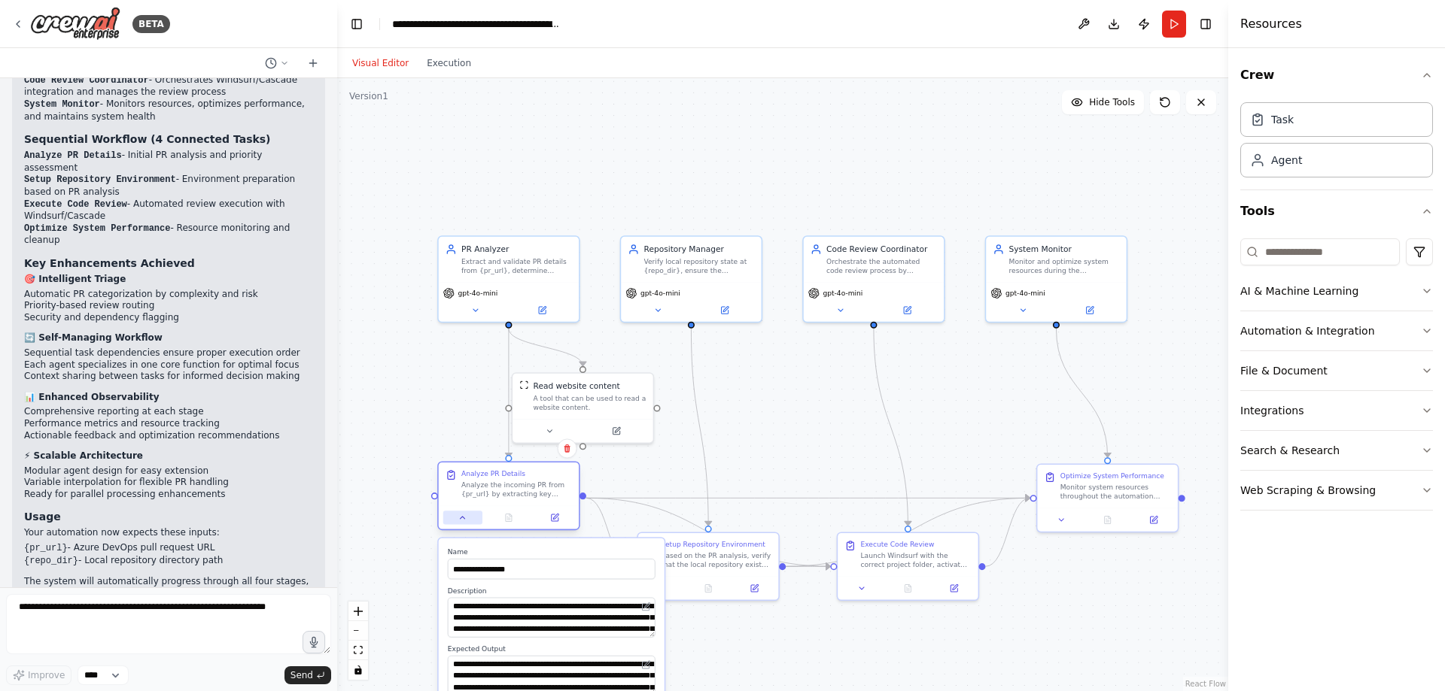
click at [464, 518] on icon at bounding box center [462, 518] width 5 height 2
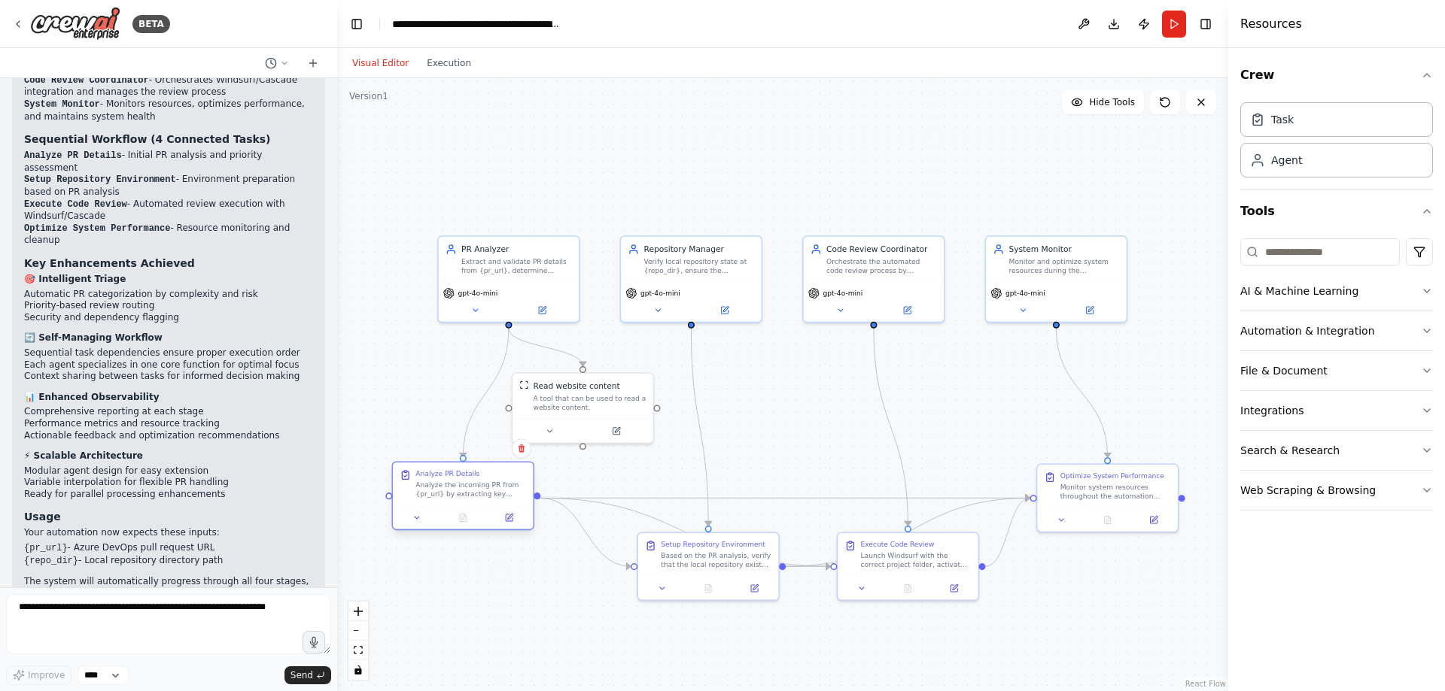
drag, startPoint x: 545, startPoint y: 482, endPoint x: 498, endPoint y: 480, distance: 47.4
click at [498, 480] on div "Analyze PR Details Analyze the incoming PR from {pr_url} by extracting key info…" at bounding box center [470, 483] width 111 height 29
click at [1117, 26] on button "Download" at bounding box center [1113, 24] width 24 height 27
click at [439, 66] on button "Execution" at bounding box center [449, 63] width 62 height 18
click at [378, 63] on button "Visual Editor" at bounding box center [380, 63] width 74 height 18
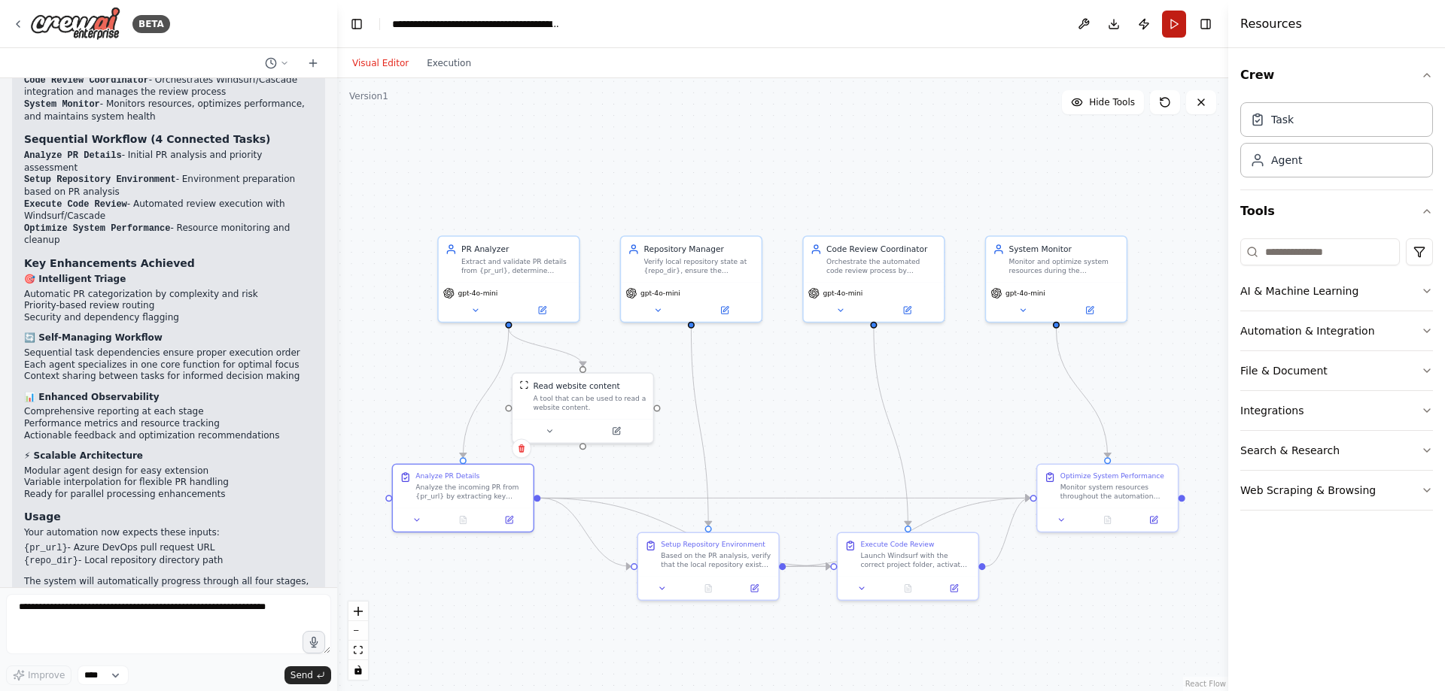
click at [1172, 24] on button "Run" at bounding box center [1174, 24] width 24 height 27
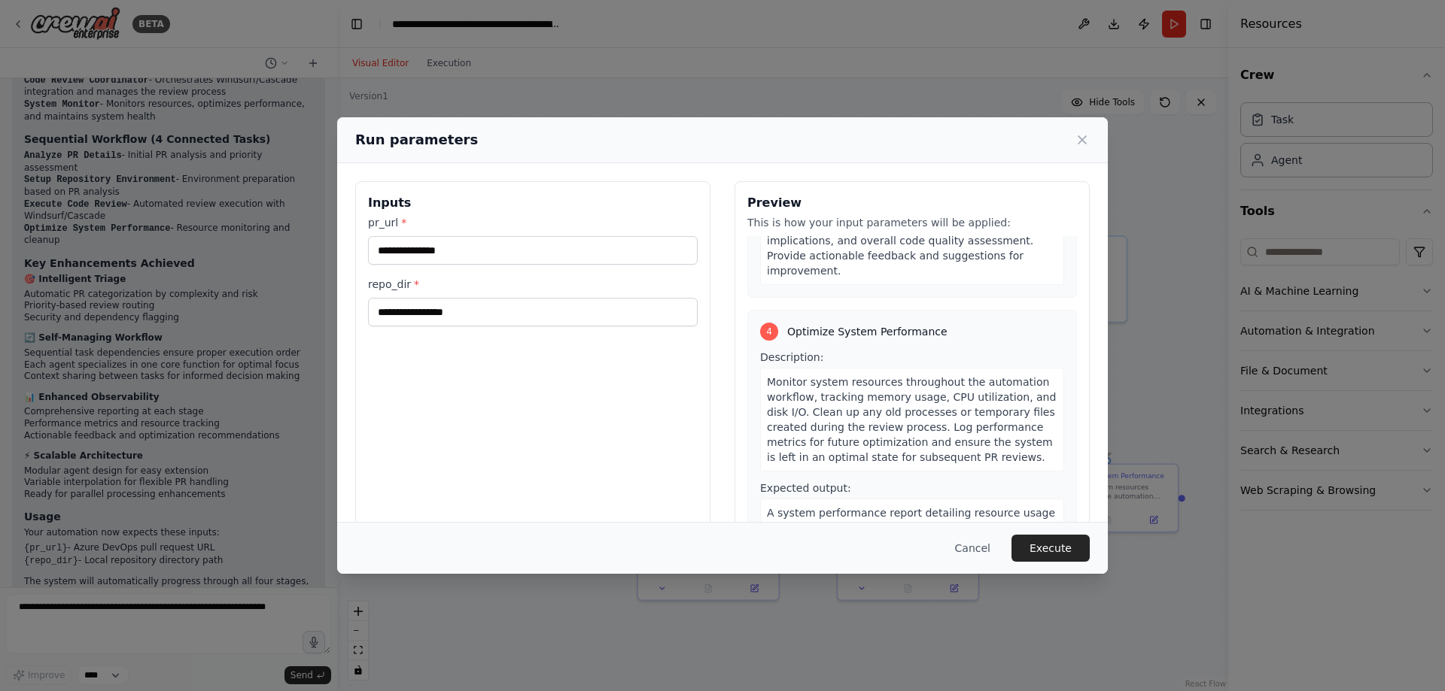
scroll to position [34, 0]
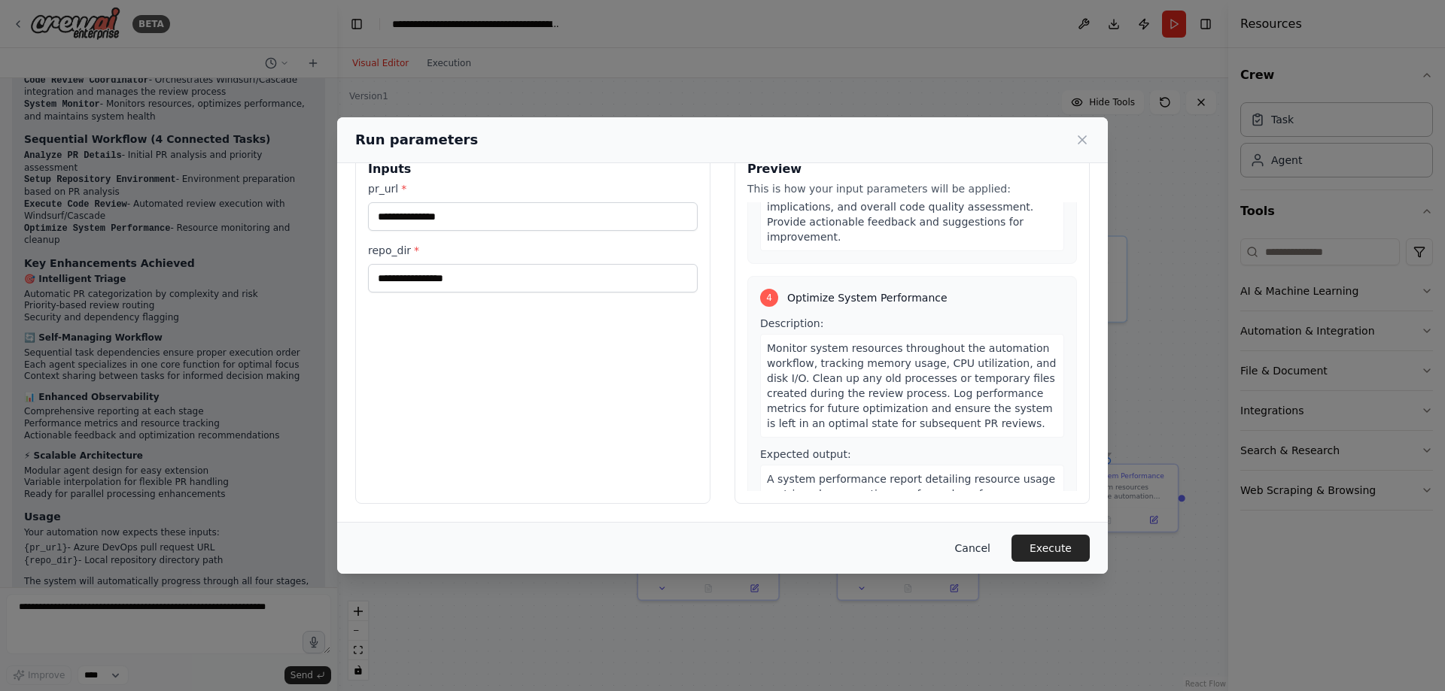
click at [983, 552] on button "Cancel" at bounding box center [972, 548] width 59 height 27
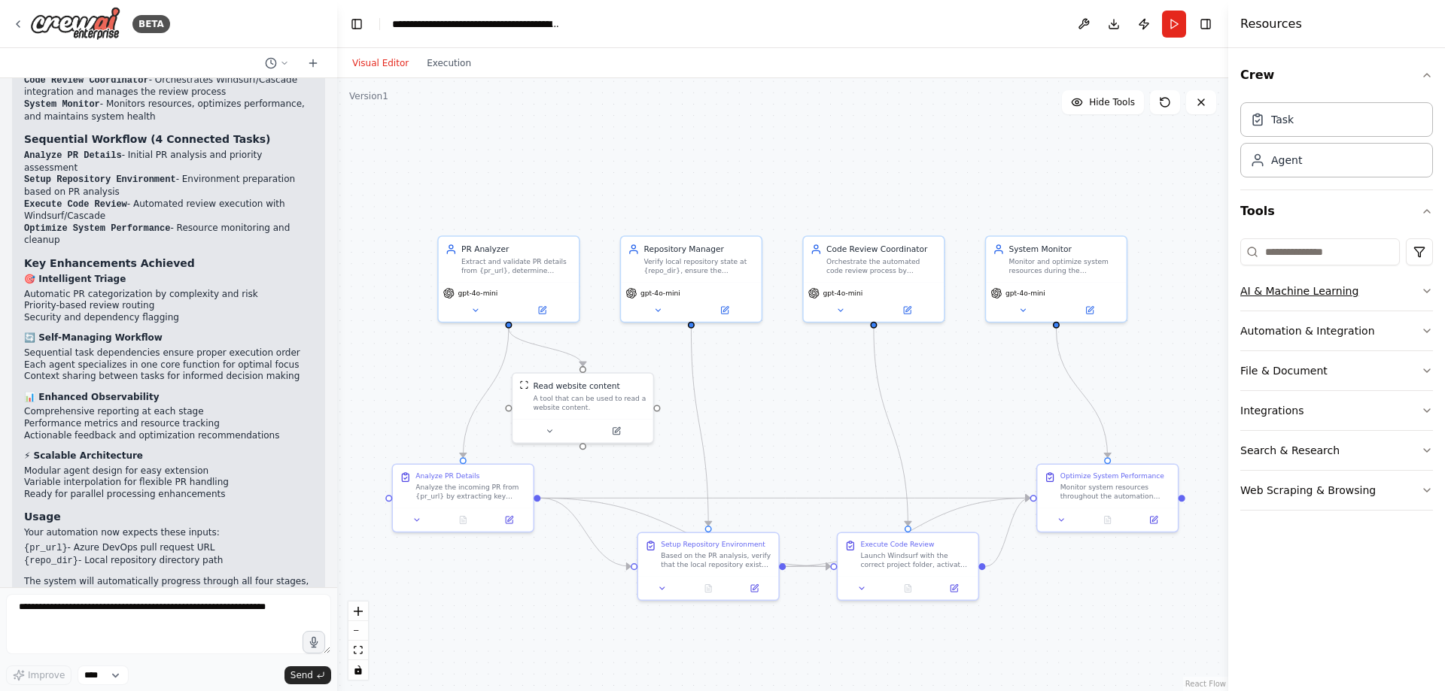
click at [1422, 290] on icon "button" at bounding box center [1426, 291] width 12 height 12
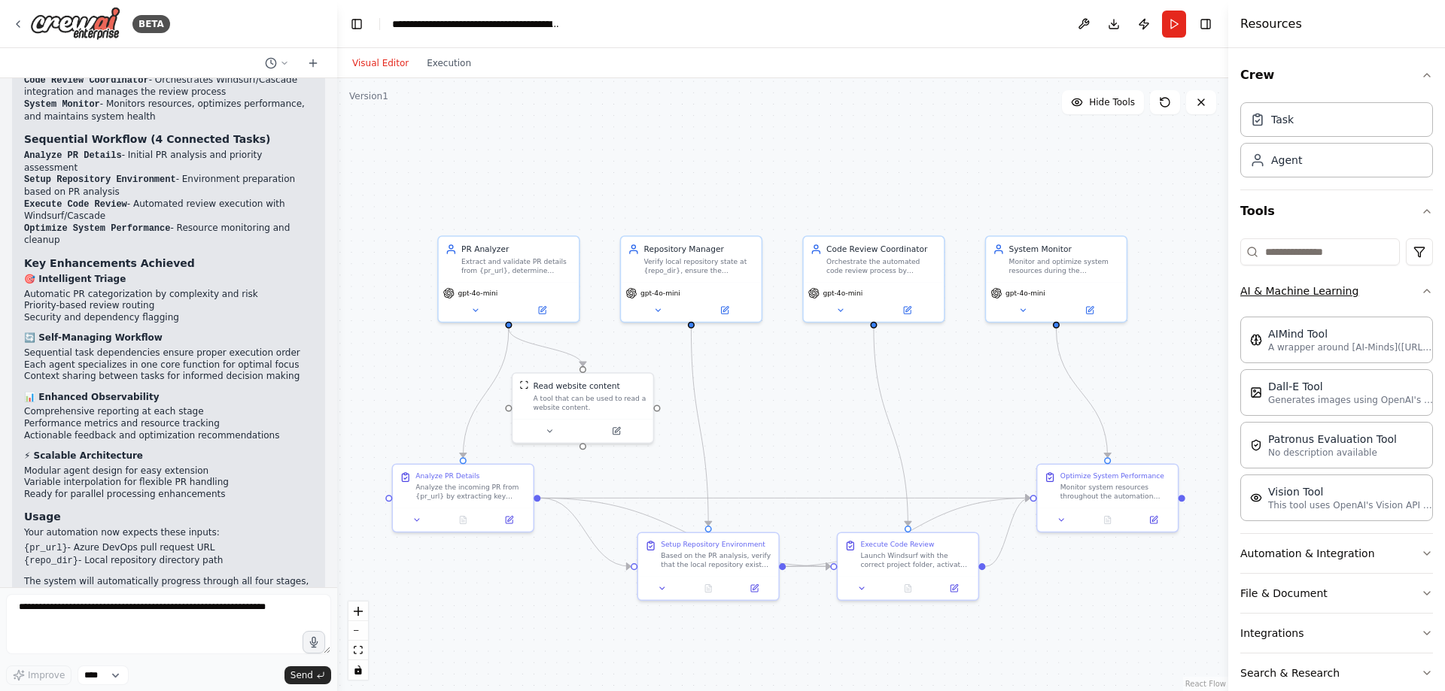
click at [1420, 291] on icon "button" at bounding box center [1426, 291] width 12 height 12
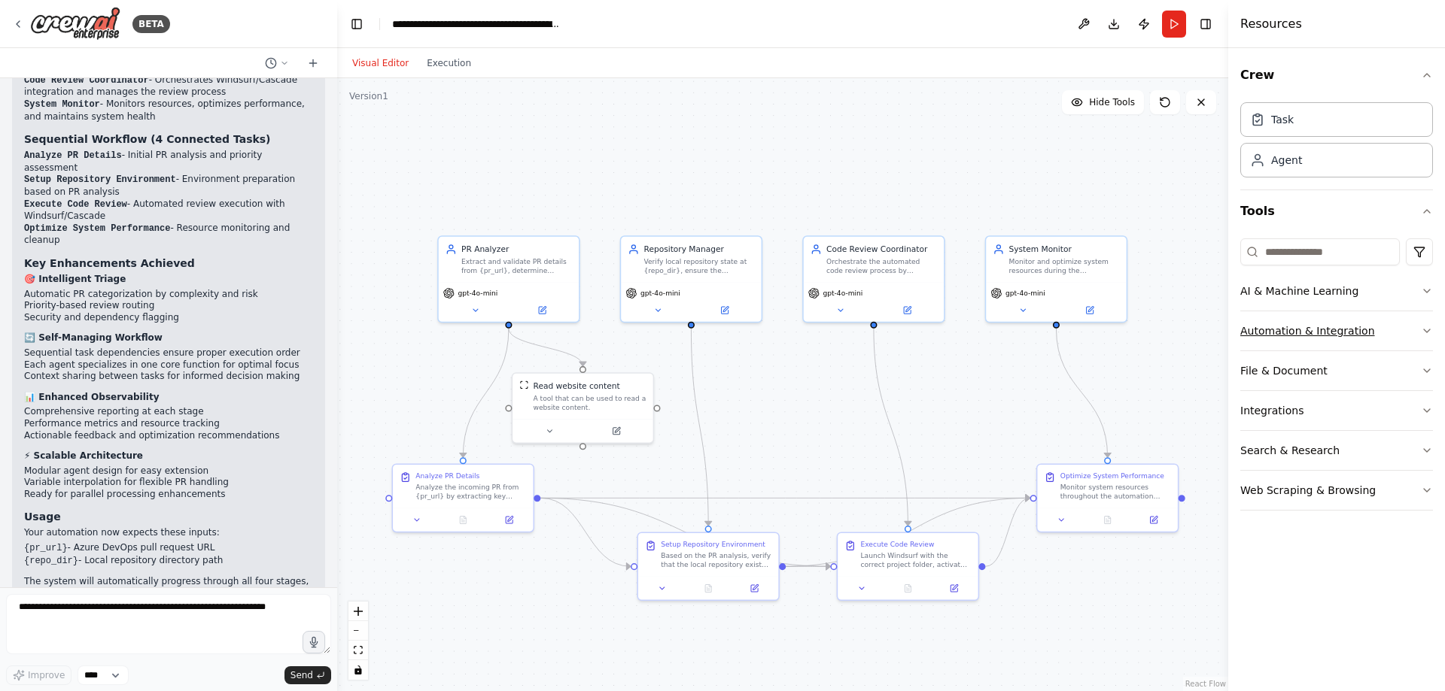
click at [1423, 330] on icon "button" at bounding box center [1426, 331] width 12 height 12
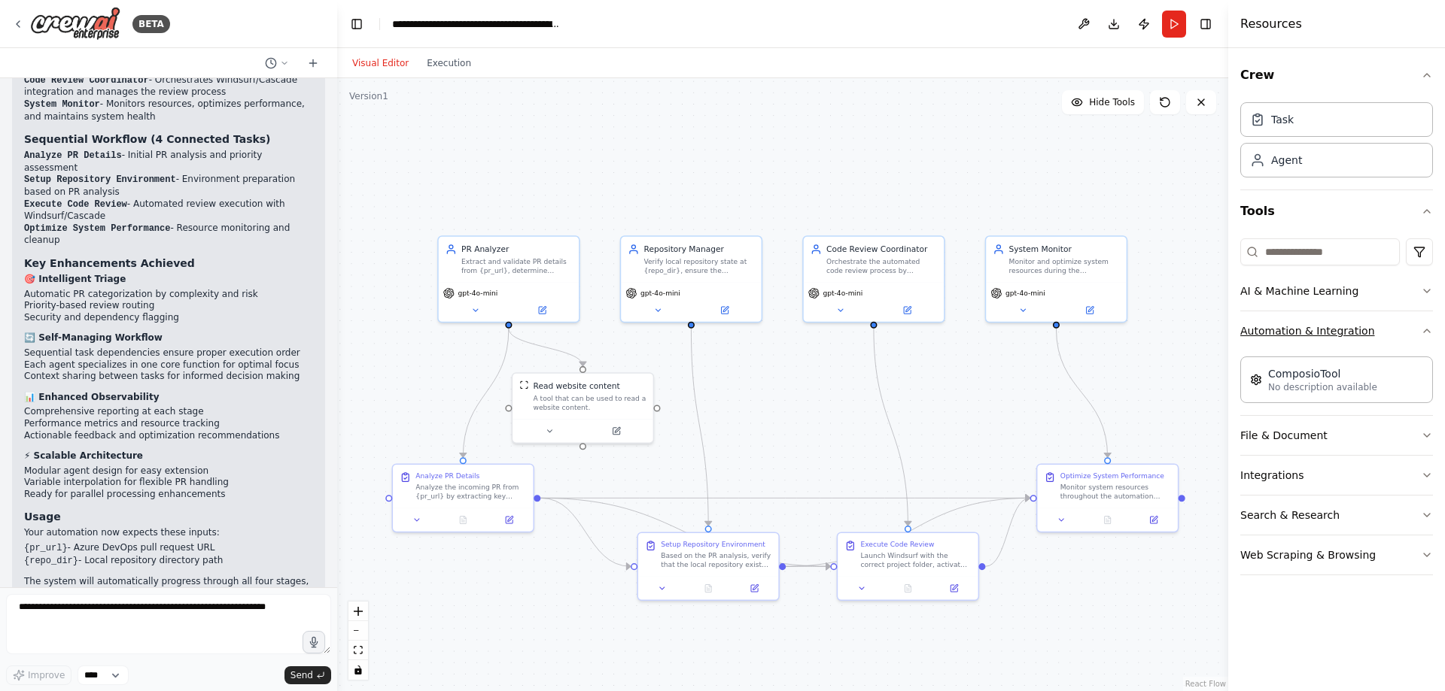
click at [1423, 330] on icon "button" at bounding box center [1426, 331] width 12 height 12
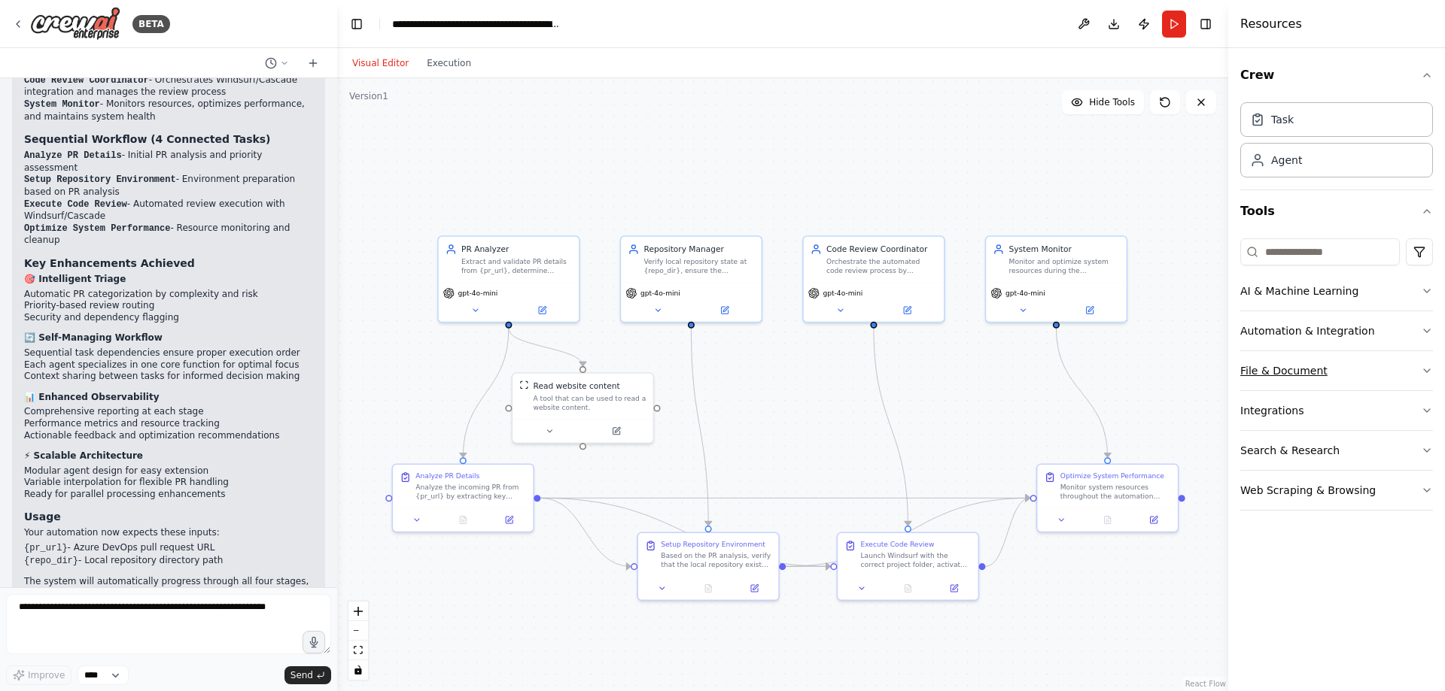
click at [1424, 371] on icon "button" at bounding box center [1426, 371] width 12 height 12
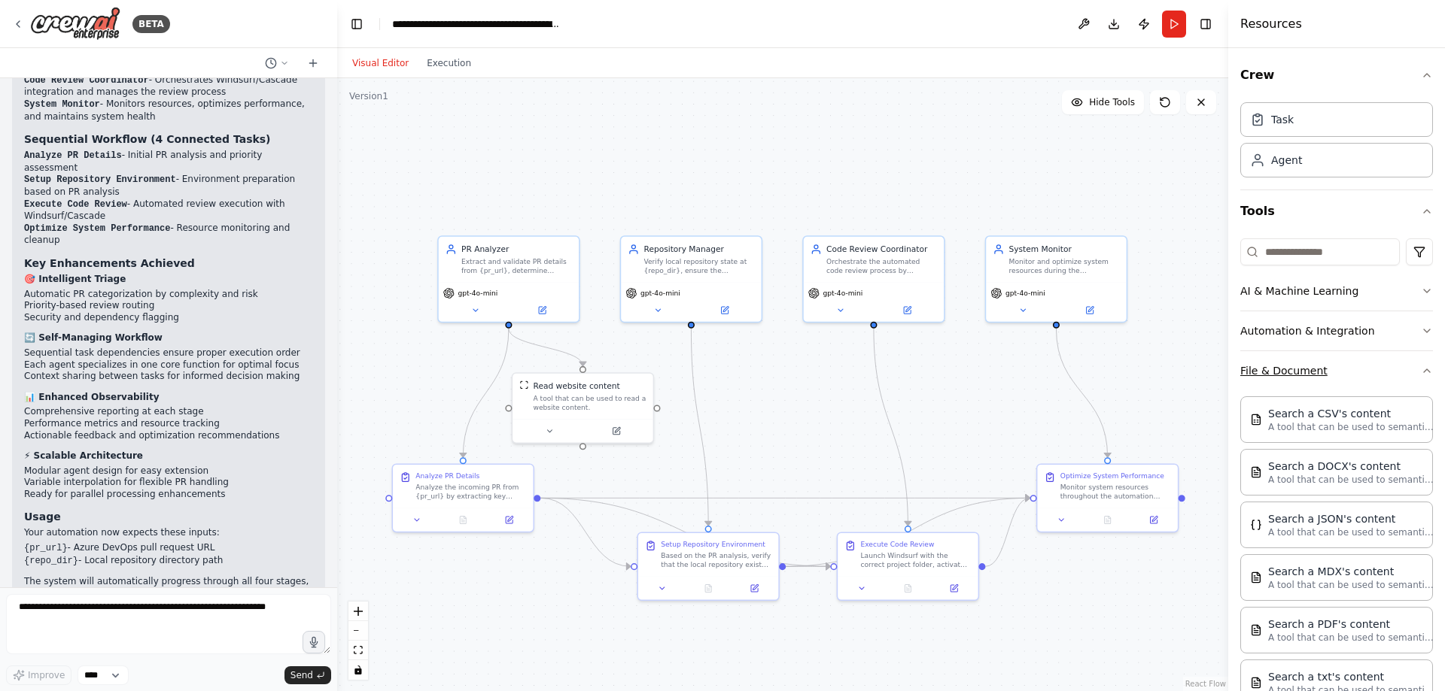
click at [1420, 374] on icon "button" at bounding box center [1426, 371] width 12 height 12
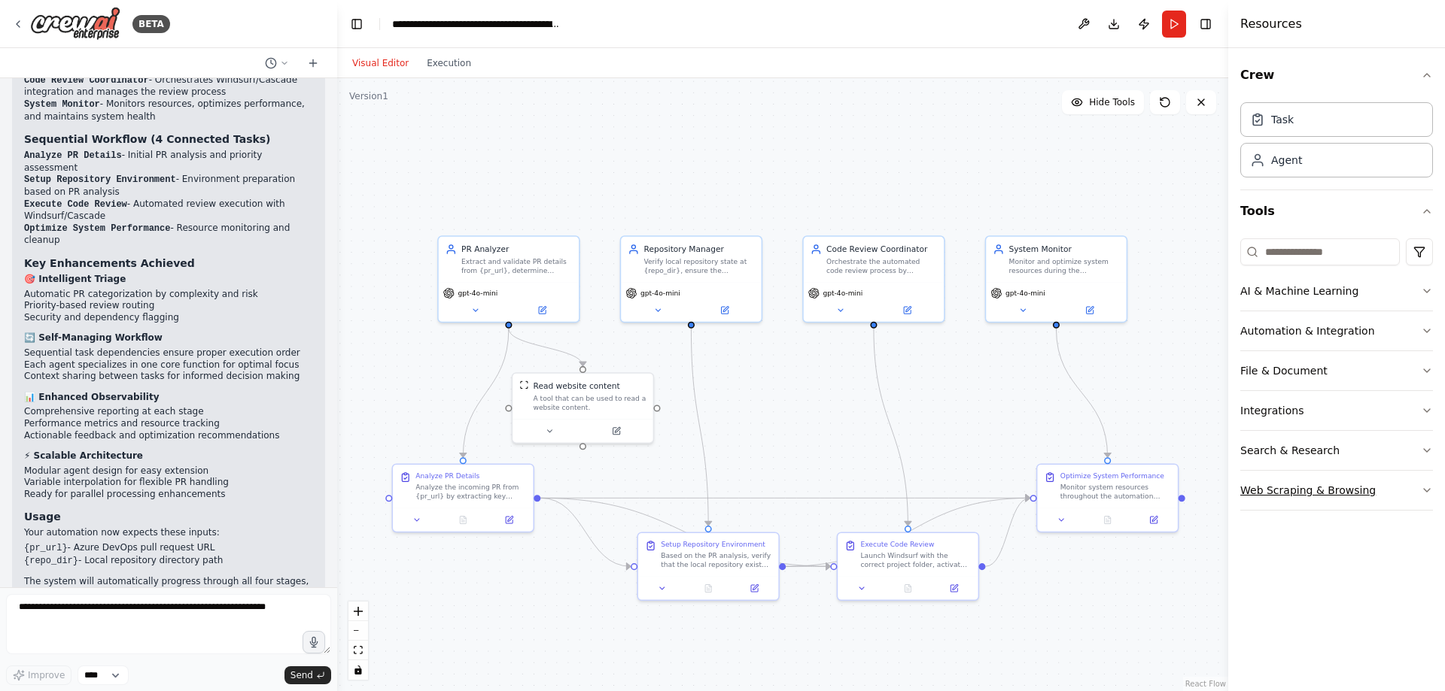
click at [1420, 493] on button "Web Scraping & Browsing" at bounding box center [1336, 490] width 193 height 39
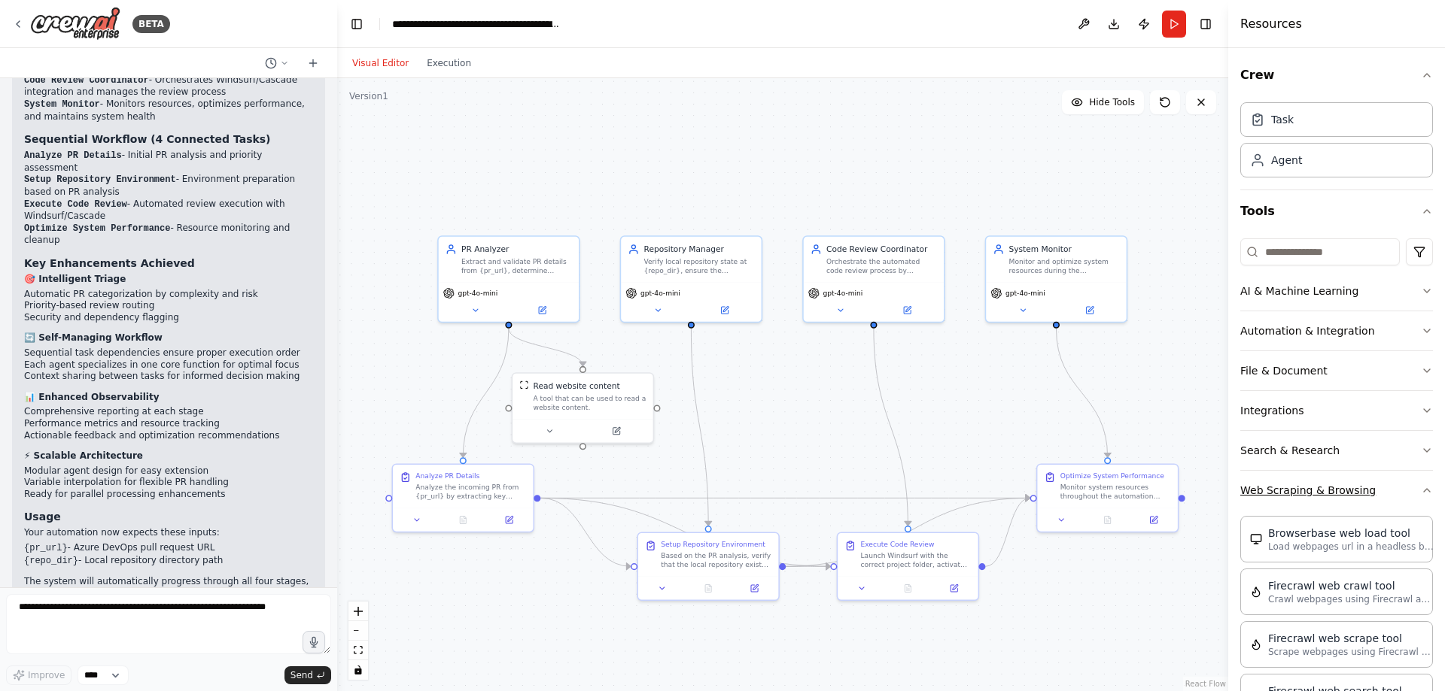
click at [1424, 491] on icon "button" at bounding box center [1427, 490] width 6 height 3
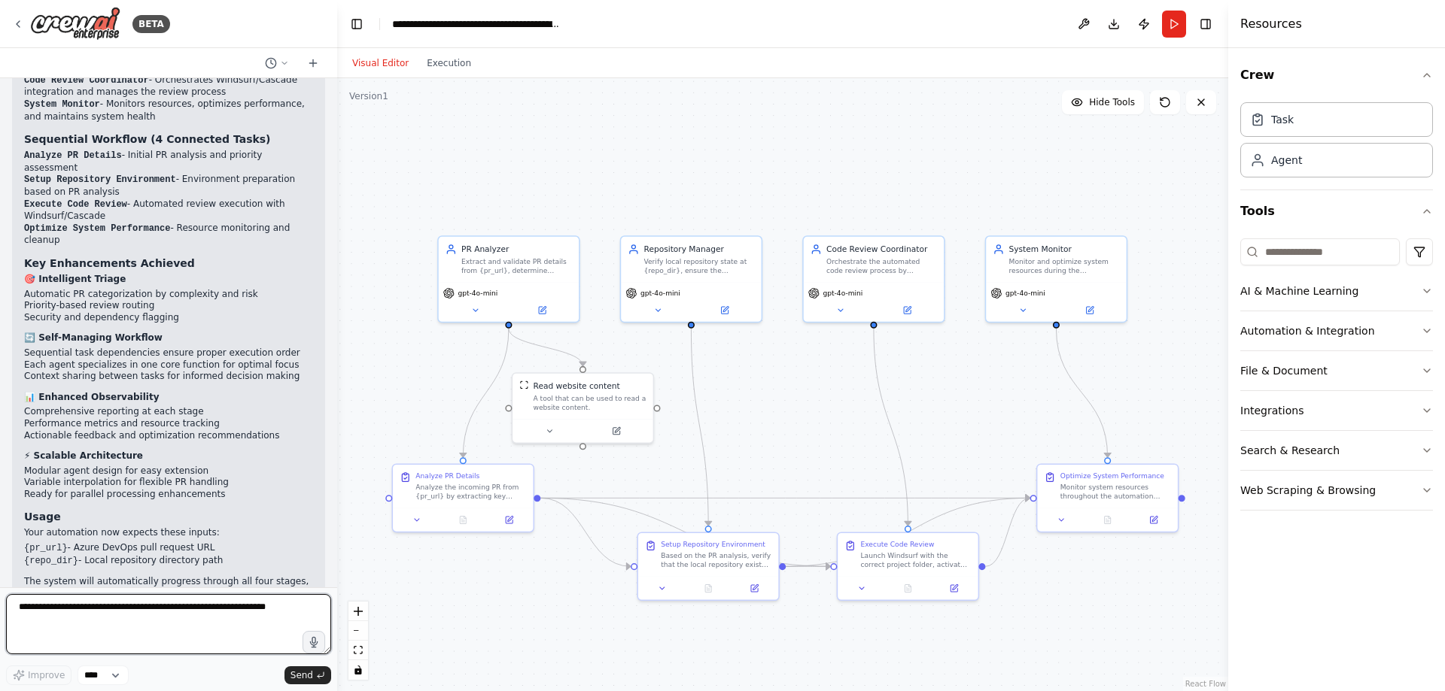
click at [114, 609] on textarea at bounding box center [168, 624] width 325 height 60
type textarea "**********"
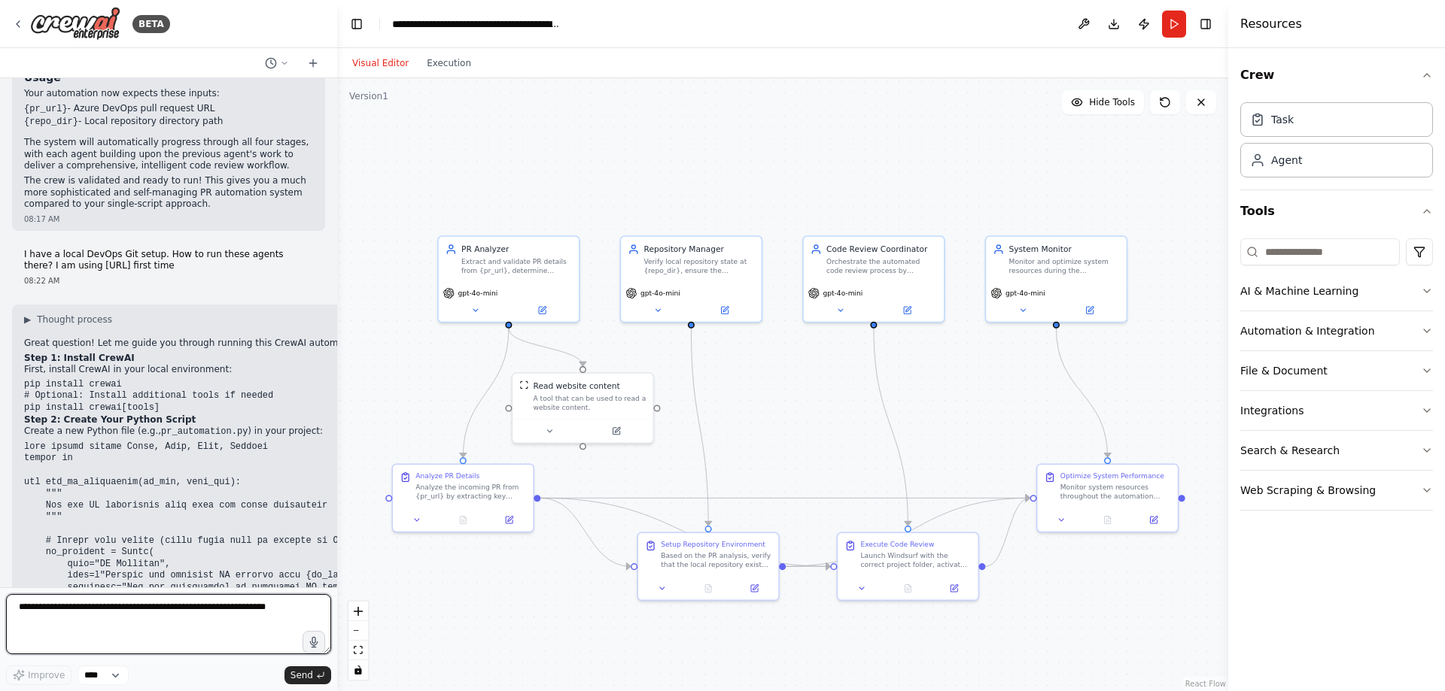
scroll to position [2314, 0]
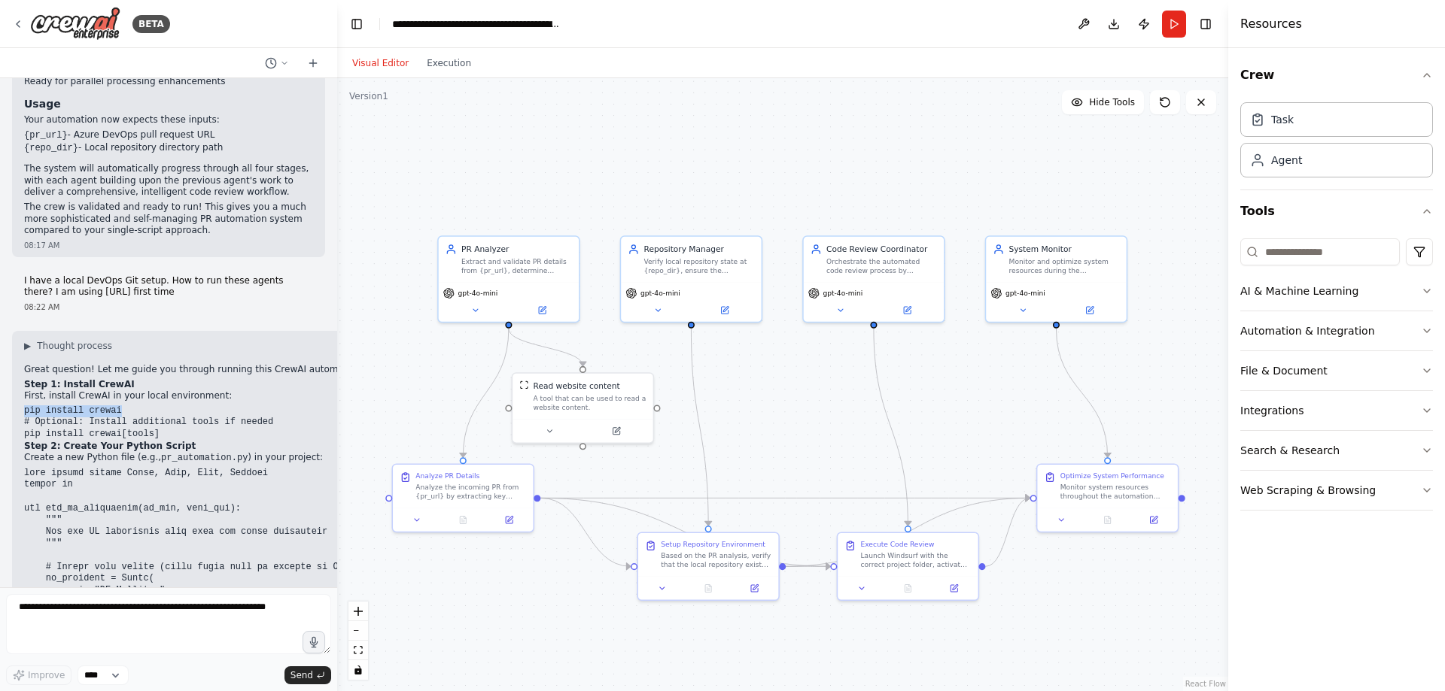
drag, startPoint x: 113, startPoint y: 319, endPoint x: 24, endPoint y: 319, distance: 88.8
click at [24, 406] on code "pip install crewai # Optional: Install additional tools if needed pip install c…" at bounding box center [148, 423] width 249 height 34
copy code "pip install crewai"
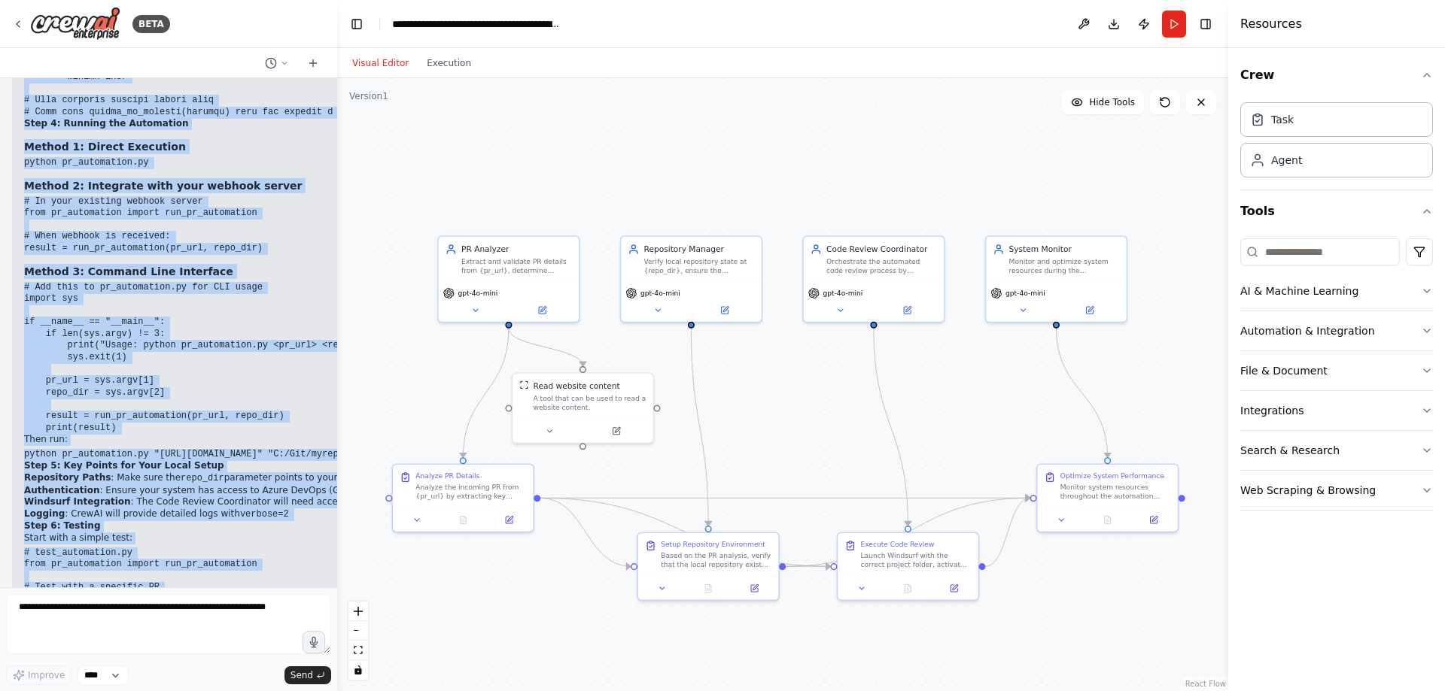
scroll to position [4195, 0]
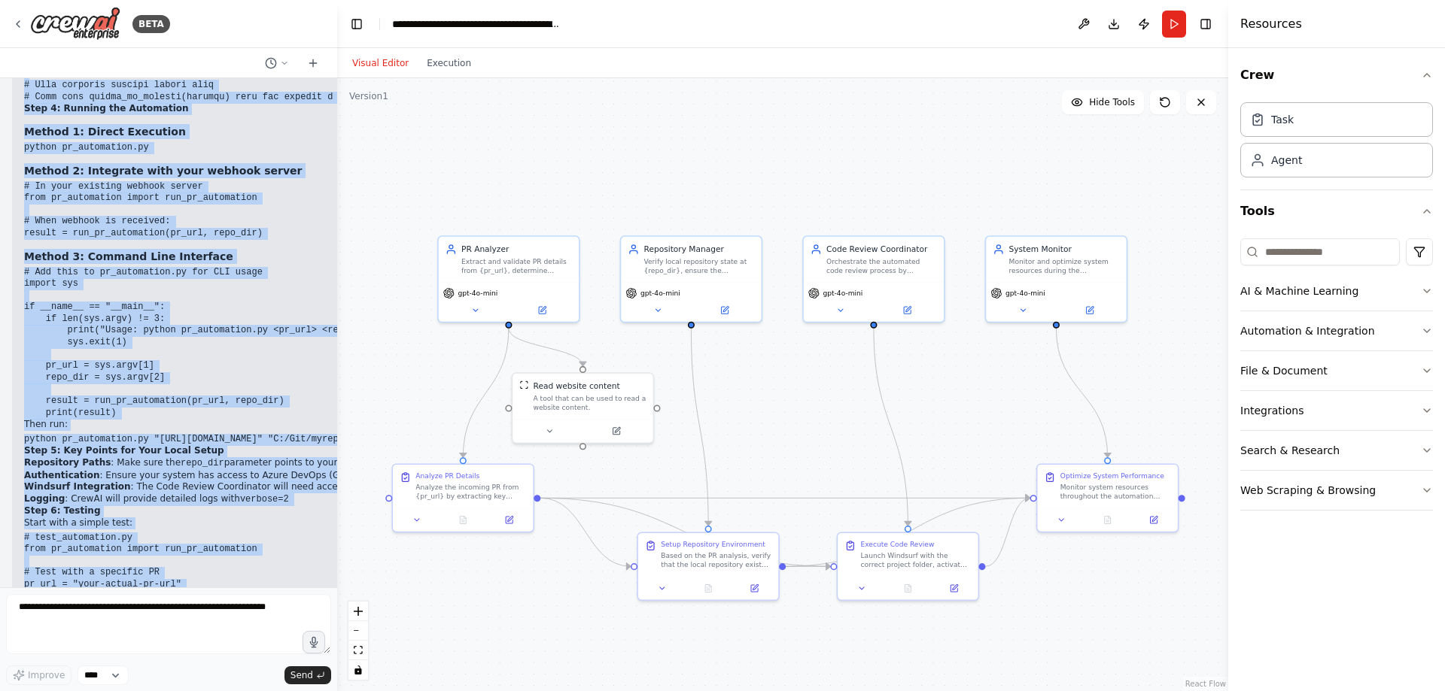
drag, startPoint x: 24, startPoint y: 277, endPoint x: 318, endPoint y: 551, distance: 401.9
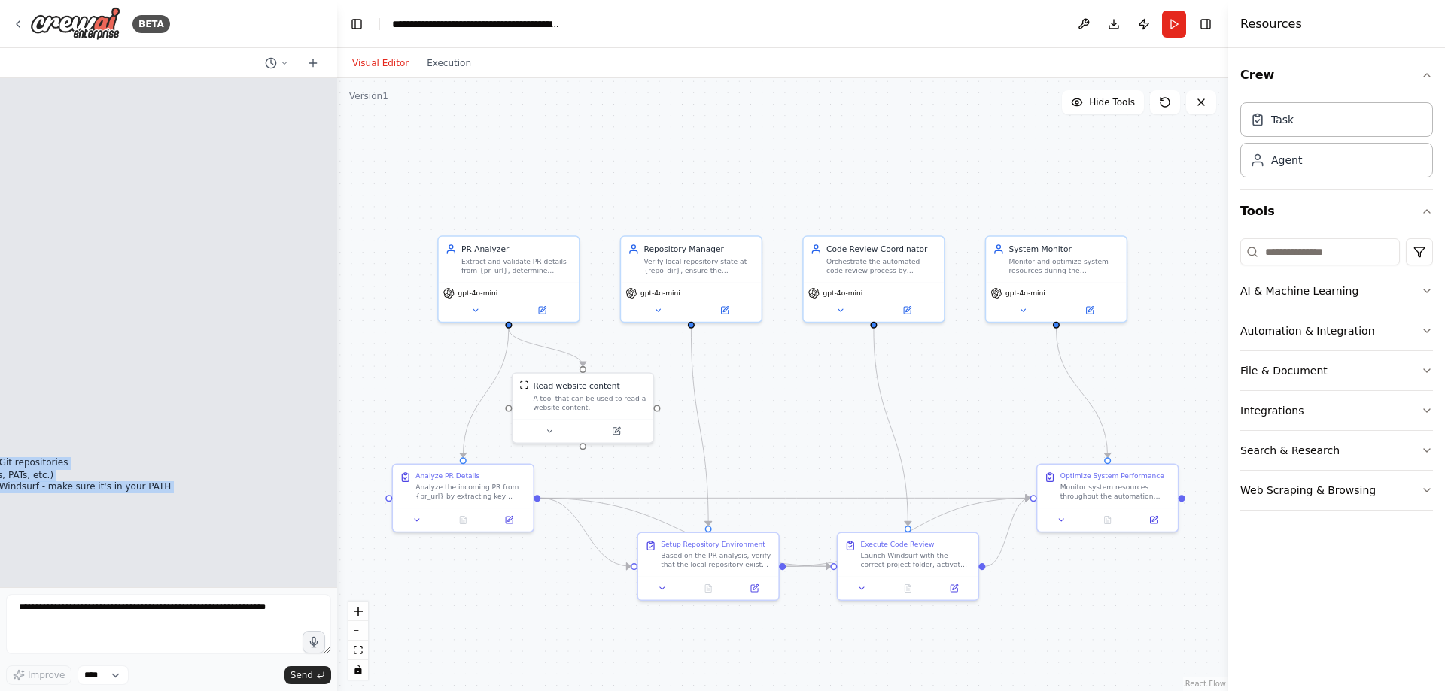
copy div "Great question! Let me guide you through running this CrewAI automation in your…"
click at [234, 533] on pre "# test_automation.py from pr_automation import run_pr_automation # Test with a …" at bounding box center [923, 585] width 2590 height 105
drag, startPoint x: 79, startPoint y: 393, endPoint x: 14, endPoint y: 324, distance: 94.8
click at [331, 541] on div at bounding box center [334, 345] width 6 height 691
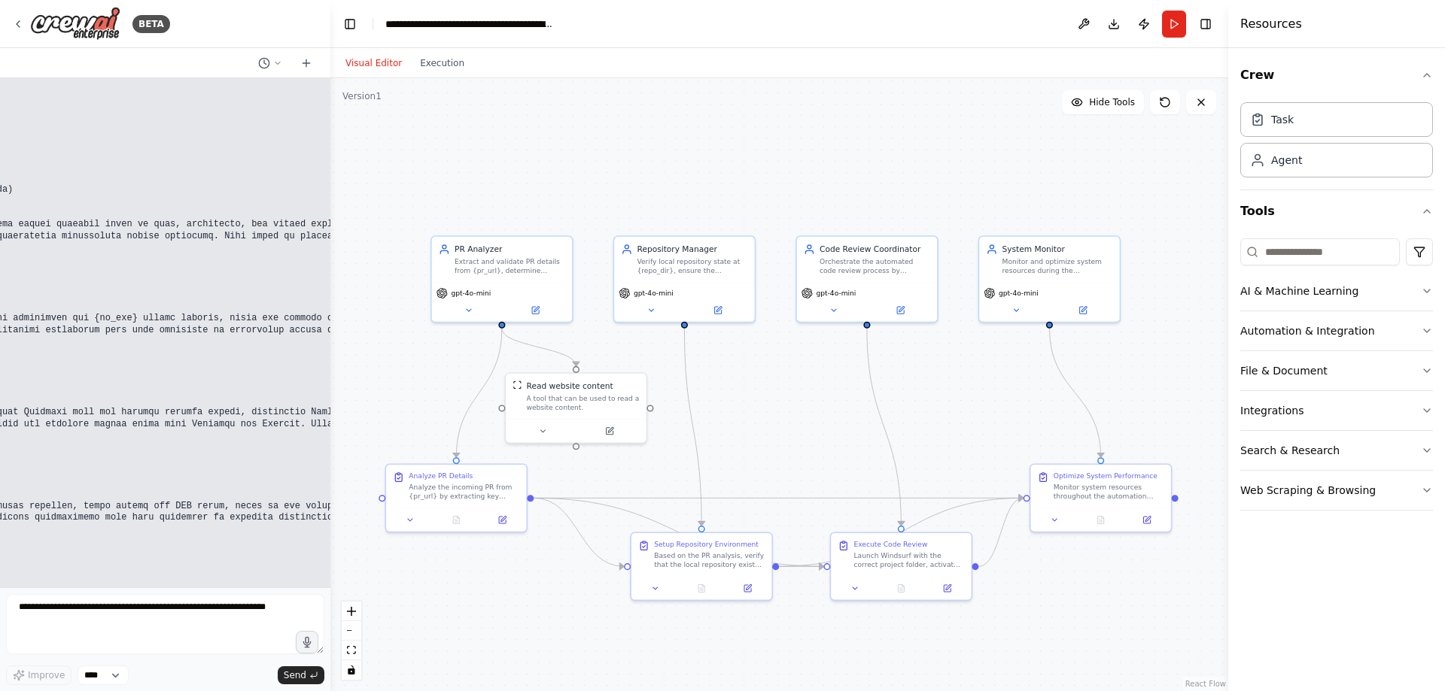
scroll to position [2737, 396]
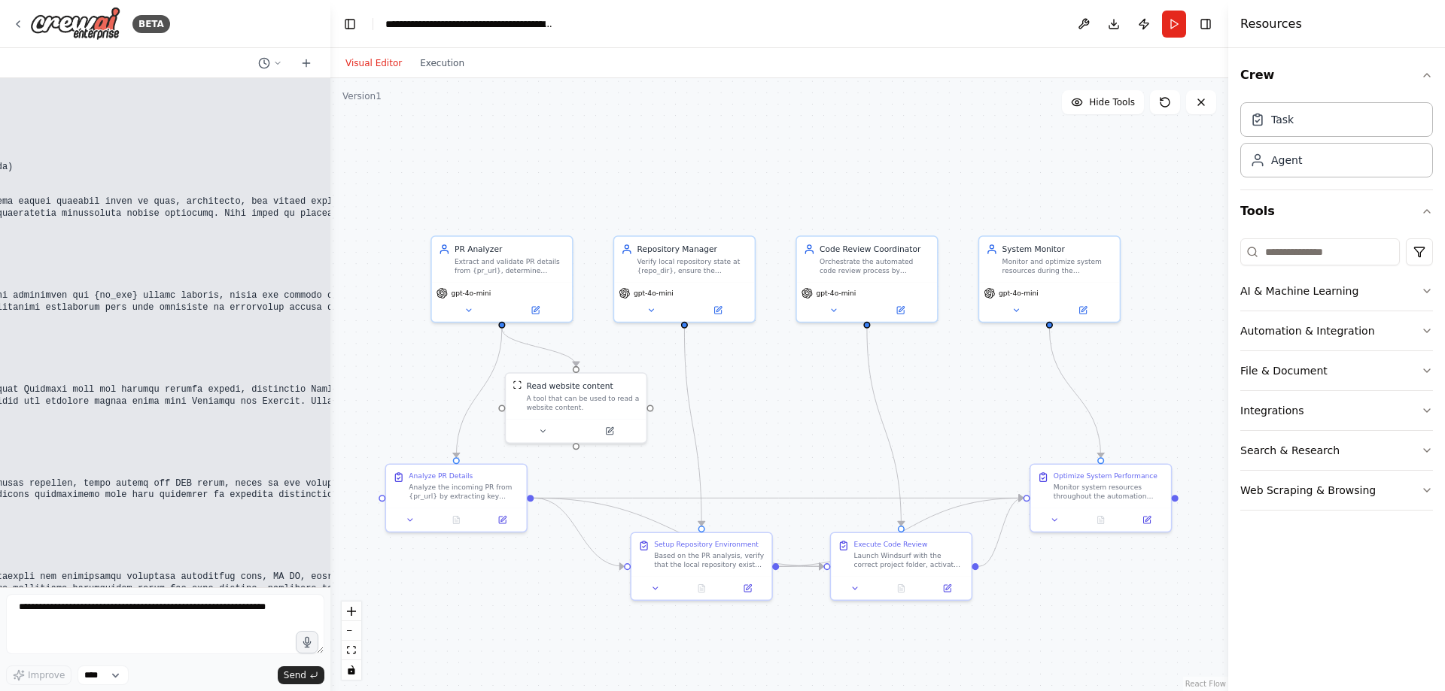
drag, startPoint x: 86, startPoint y: 564, endPoint x: 21, endPoint y: 521, distance: 77.2
click at [21, 521] on pre at bounding box center [923, 625] width 2590 height 1114
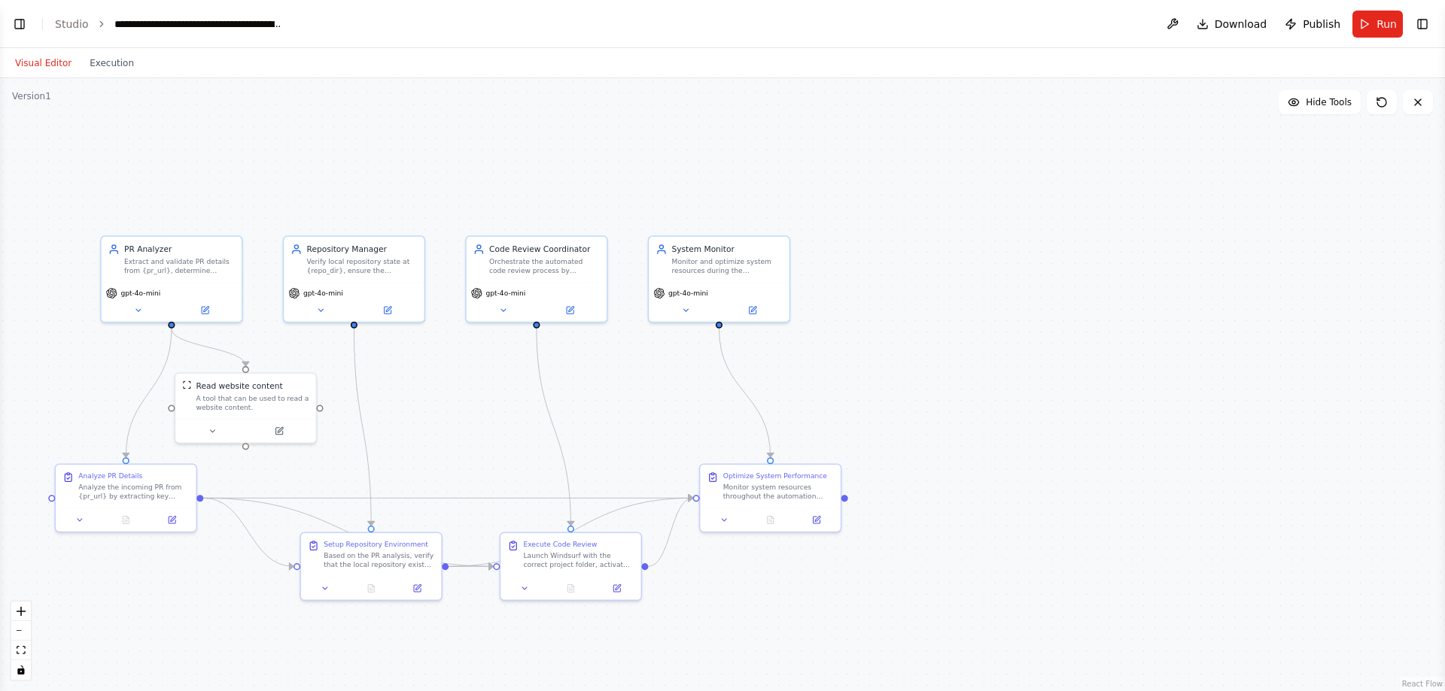
select select "****"
click at [17, 27] on button "Toggle Left Sidebar" at bounding box center [19, 24] width 21 height 21
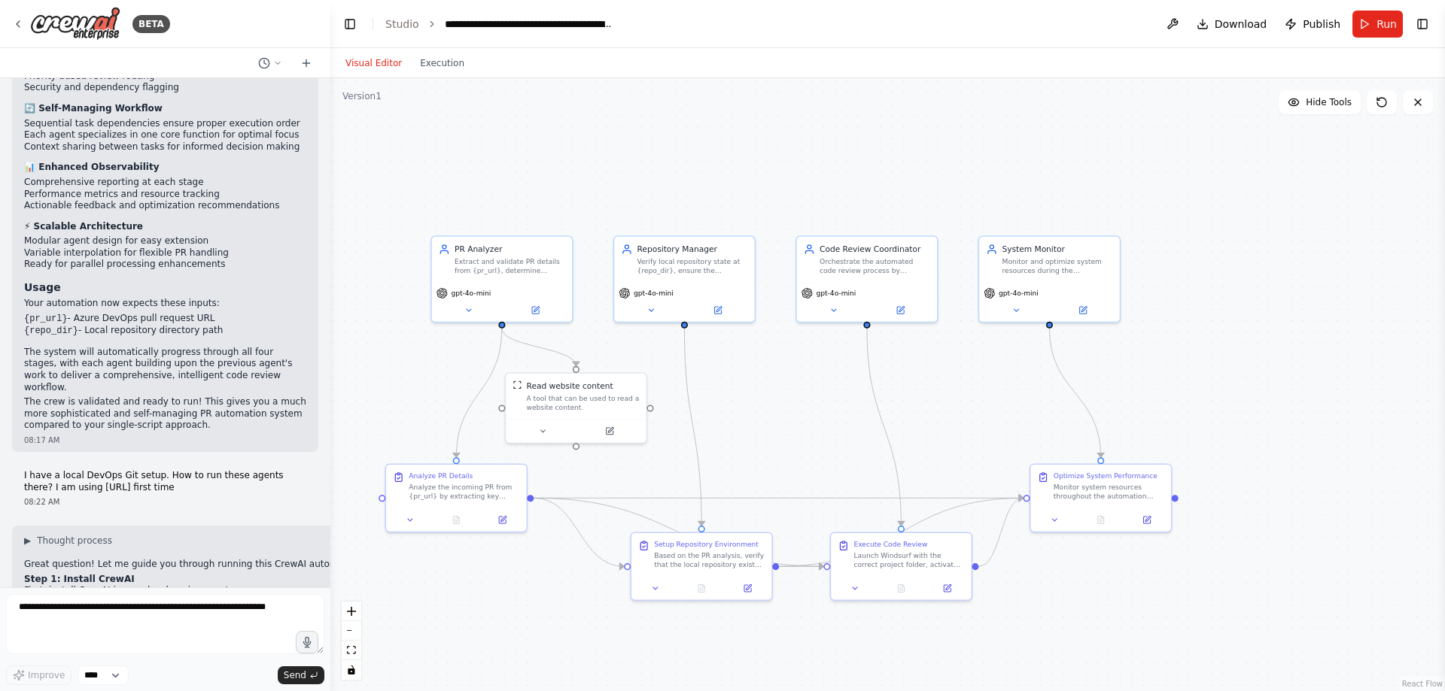
scroll to position [2186, 0]
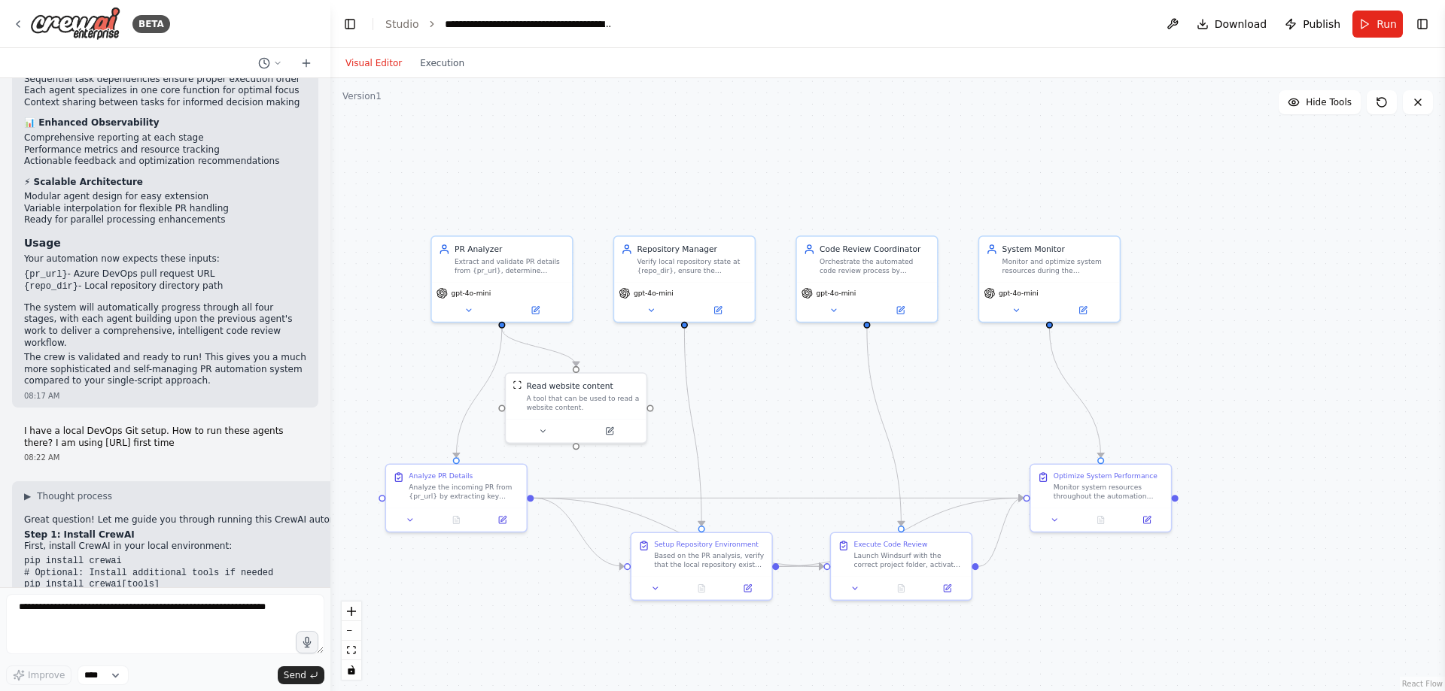
drag, startPoint x: 133, startPoint y: 348, endPoint x: 24, endPoint y: 340, distance: 109.4
click at [24, 426] on p "I have a local DevOps Git setup. How to run these agents there? I am using crew…" at bounding box center [165, 437] width 282 height 23
copy p "I have a local DevOps Git setup. How to run these agents there? I am using crew…"
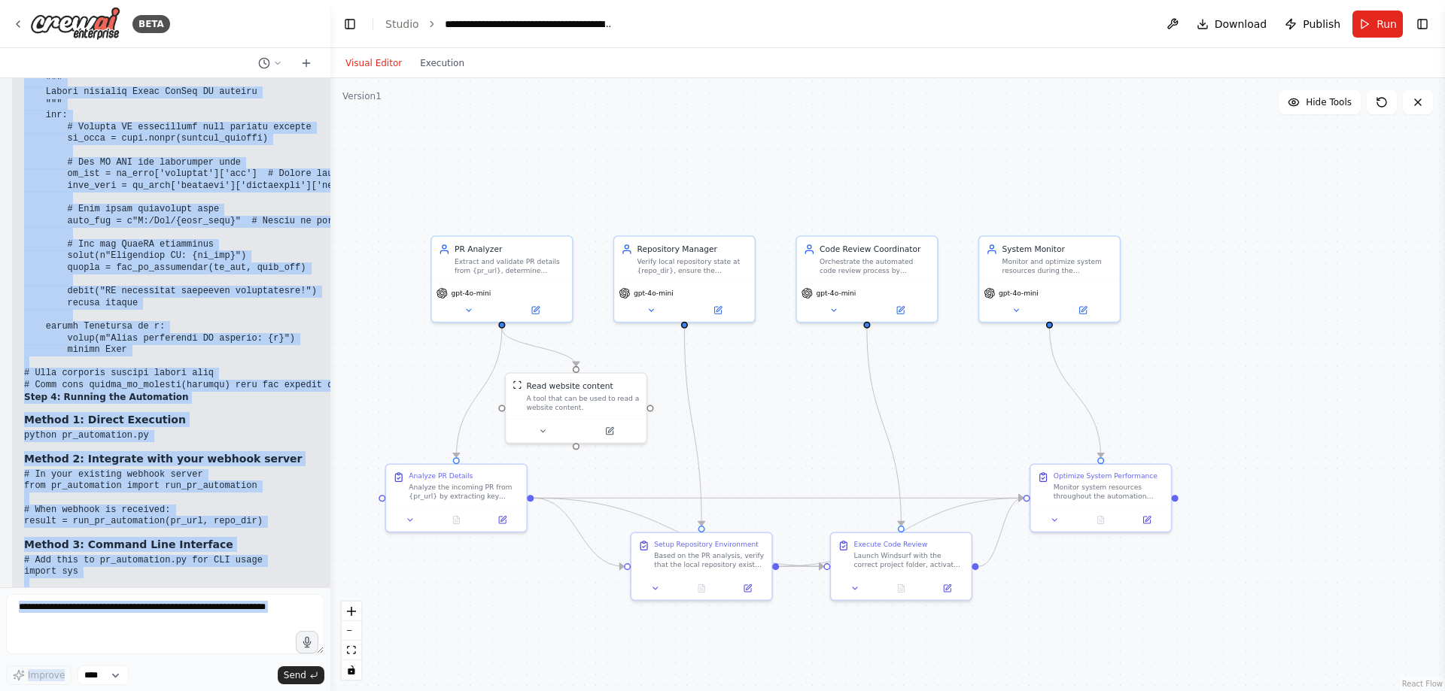
scroll to position [4218, 0]
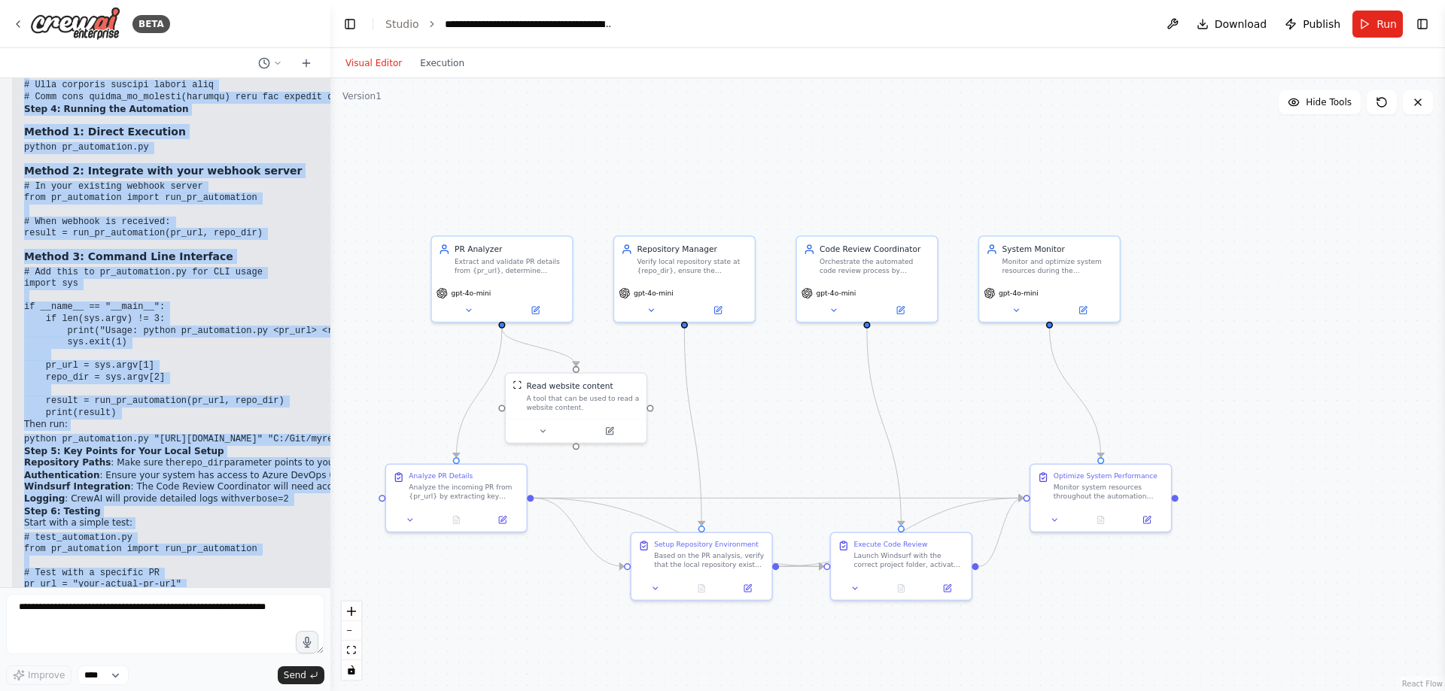
drag, startPoint x: 17, startPoint y: 397, endPoint x: 155, endPoint y: 599, distance: 244.6
click at [155, 599] on div "BETA Objective: Enhance our PR automation system with Crew.AI's multi-agent cap…" at bounding box center [165, 345] width 330 height 691
copy div "▶ Thought process Great question! Let me guide you through running this CrewAI …"
click at [260, 434] on code "python pr_automation.py "https://dev.azure.com/org/proj/_git/repo/pullrequest/1…" at bounding box center [186, 439] width 325 height 11
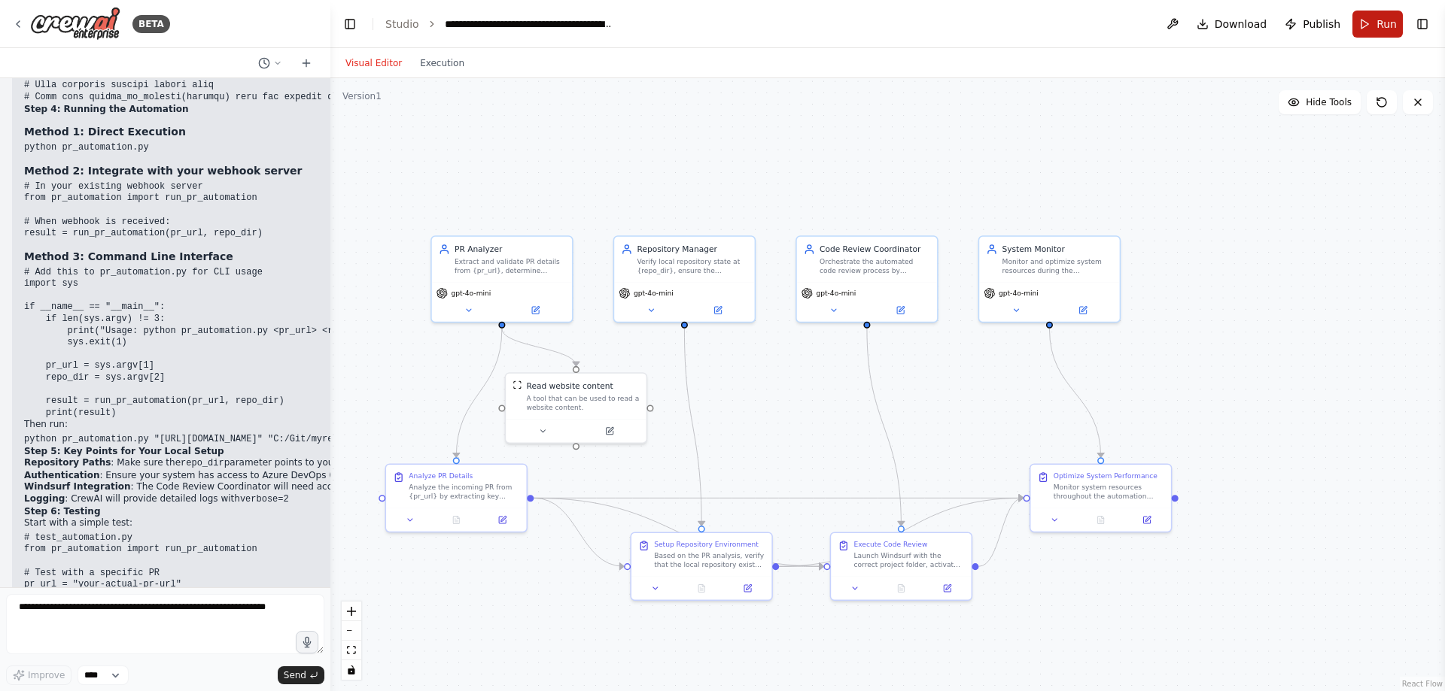
click at [1382, 33] on button "Run" at bounding box center [1377, 24] width 50 height 27
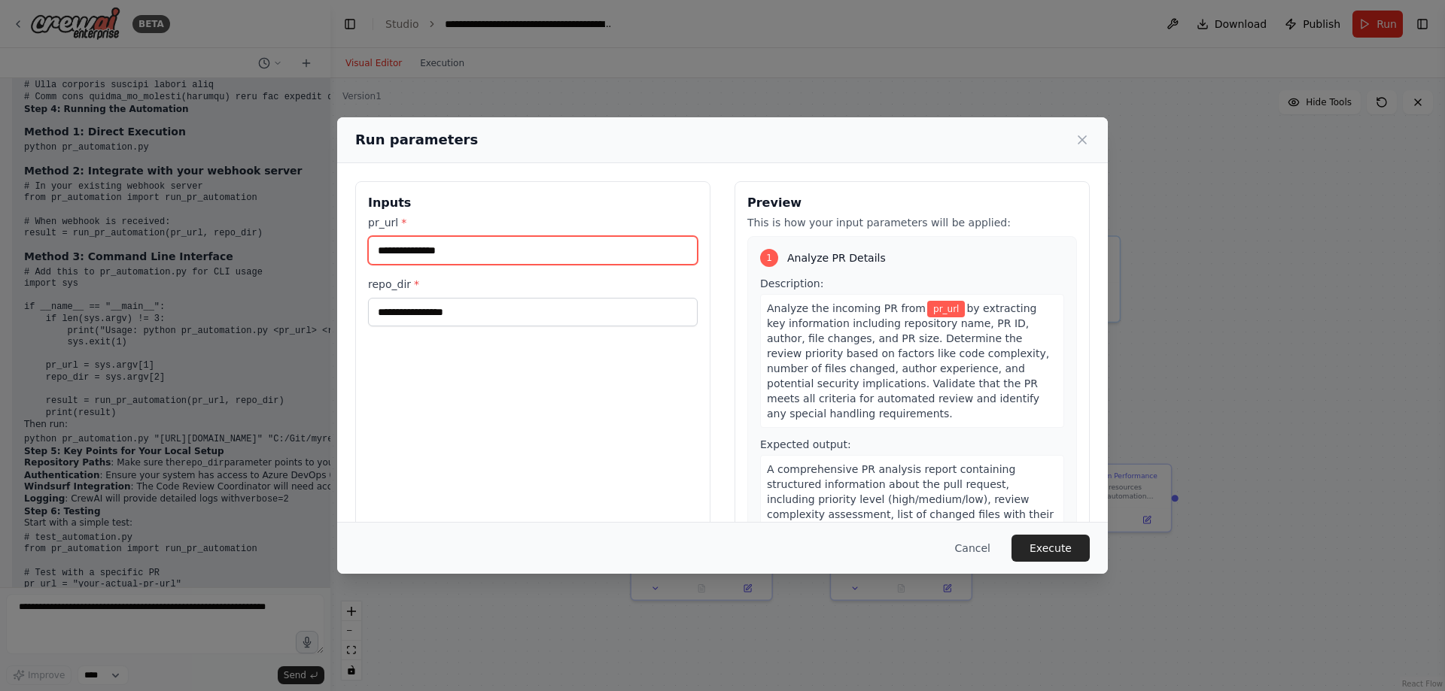
click at [454, 256] on input "pr_url *" at bounding box center [533, 250] width 330 height 29
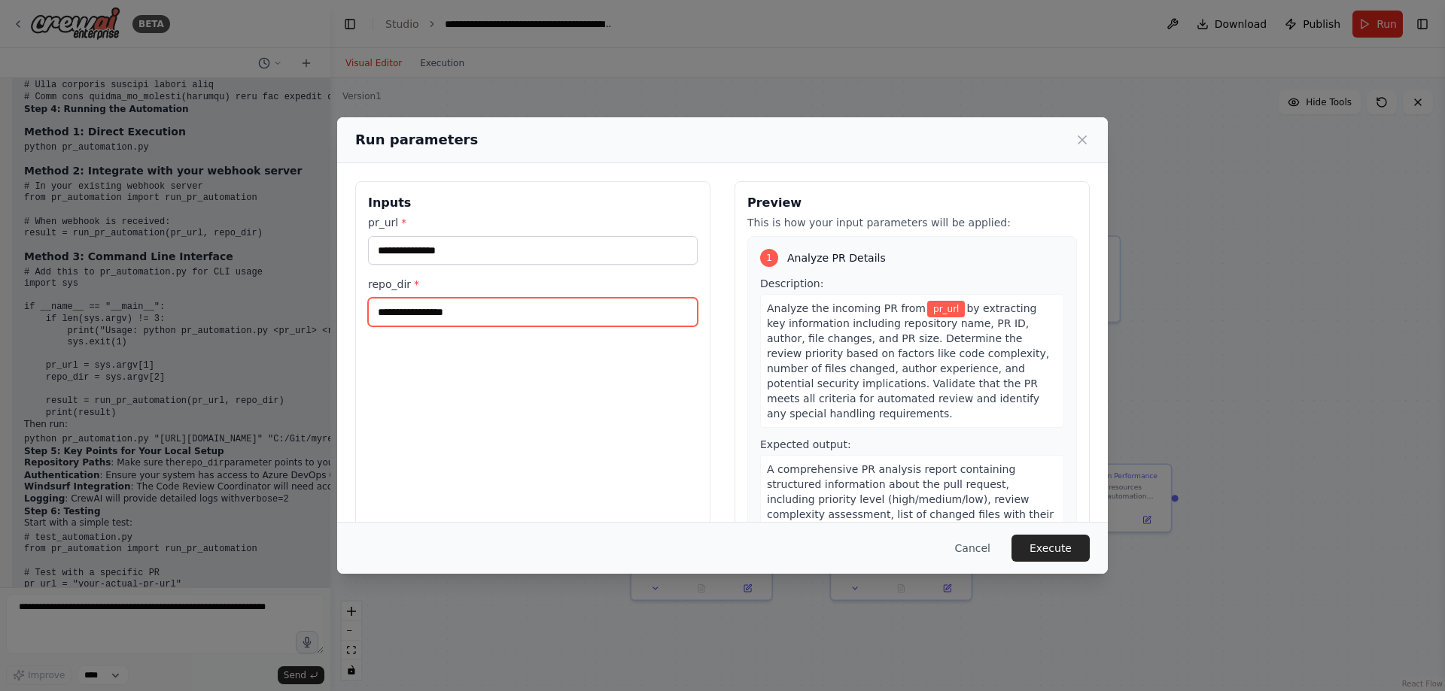
click at [441, 315] on input "repo_dir *" at bounding box center [533, 312] width 330 height 29
click at [1083, 143] on icon at bounding box center [1081, 139] width 15 height 15
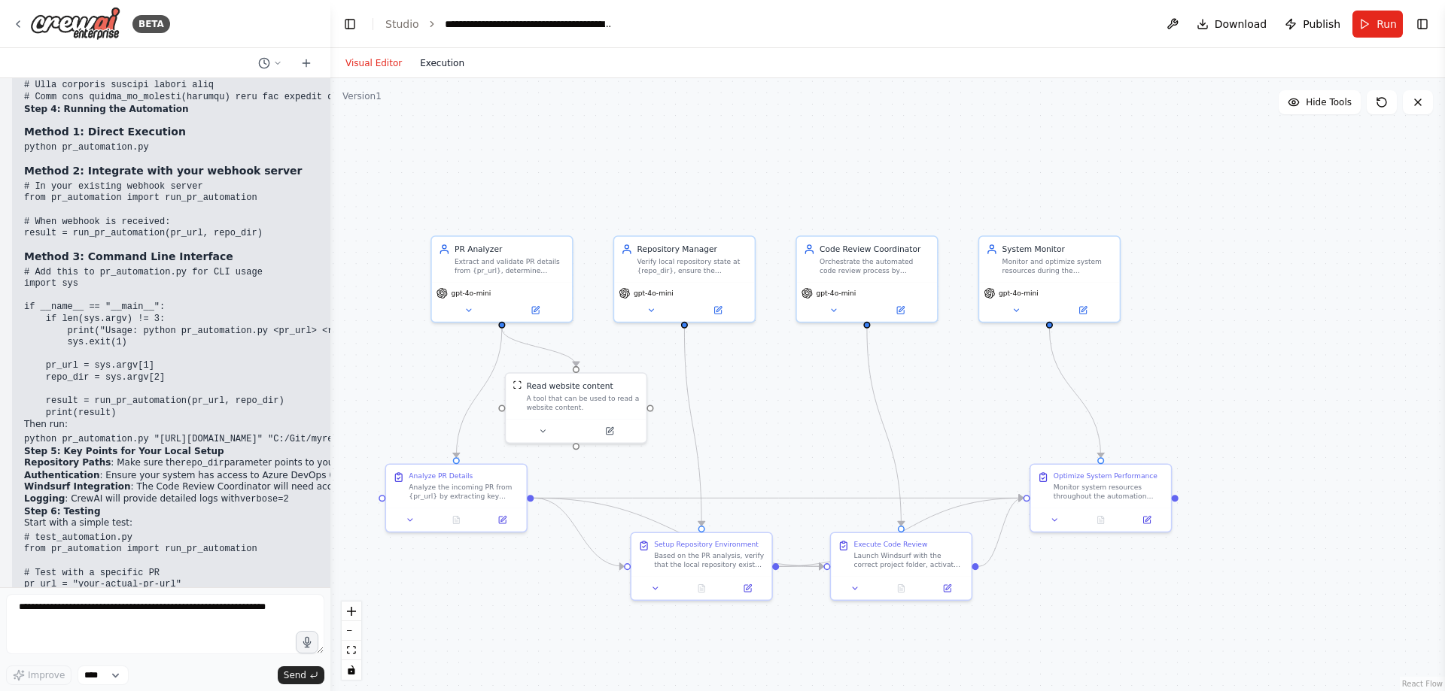
click at [428, 62] on button "Execution" at bounding box center [442, 63] width 62 height 18
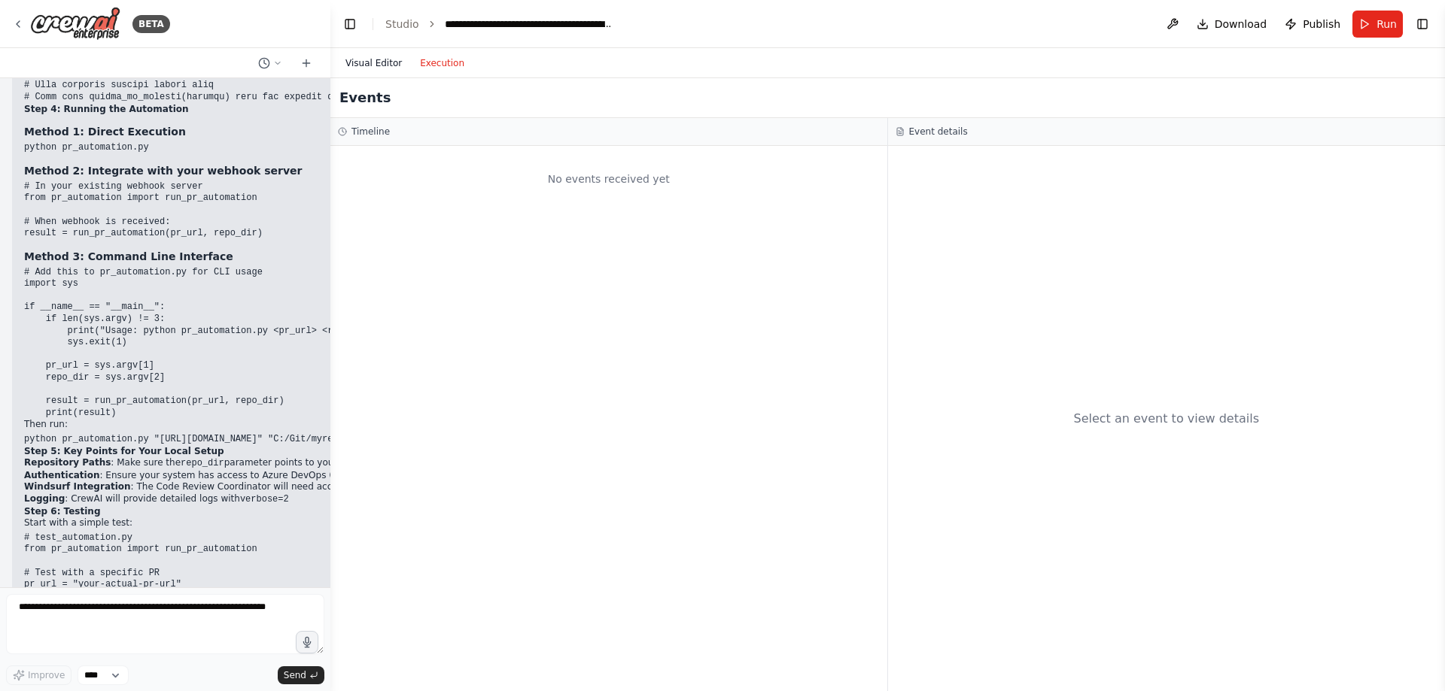
click at [364, 63] on button "Visual Editor" at bounding box center [373, 63] width 74 height 18
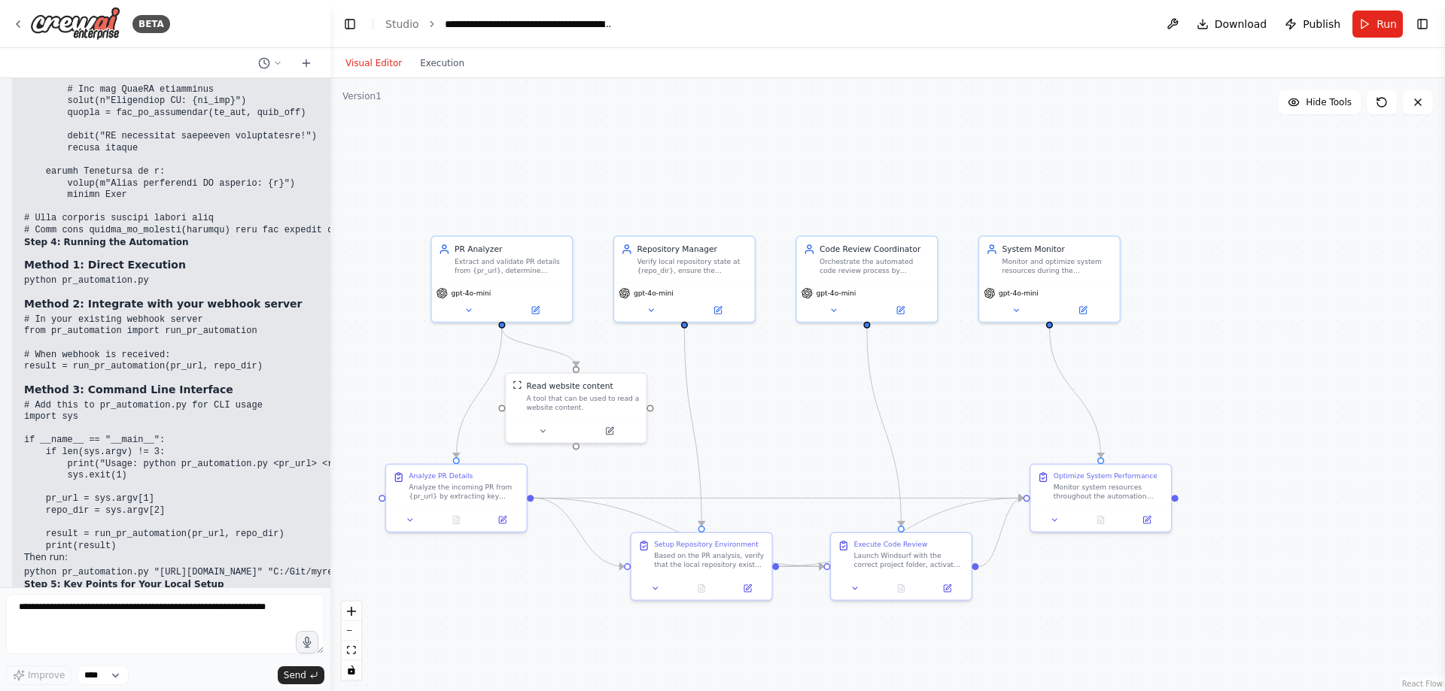
scroll to position [4067, 0]
